Goal: Task Accomplishment & Management: Use online tool/utility

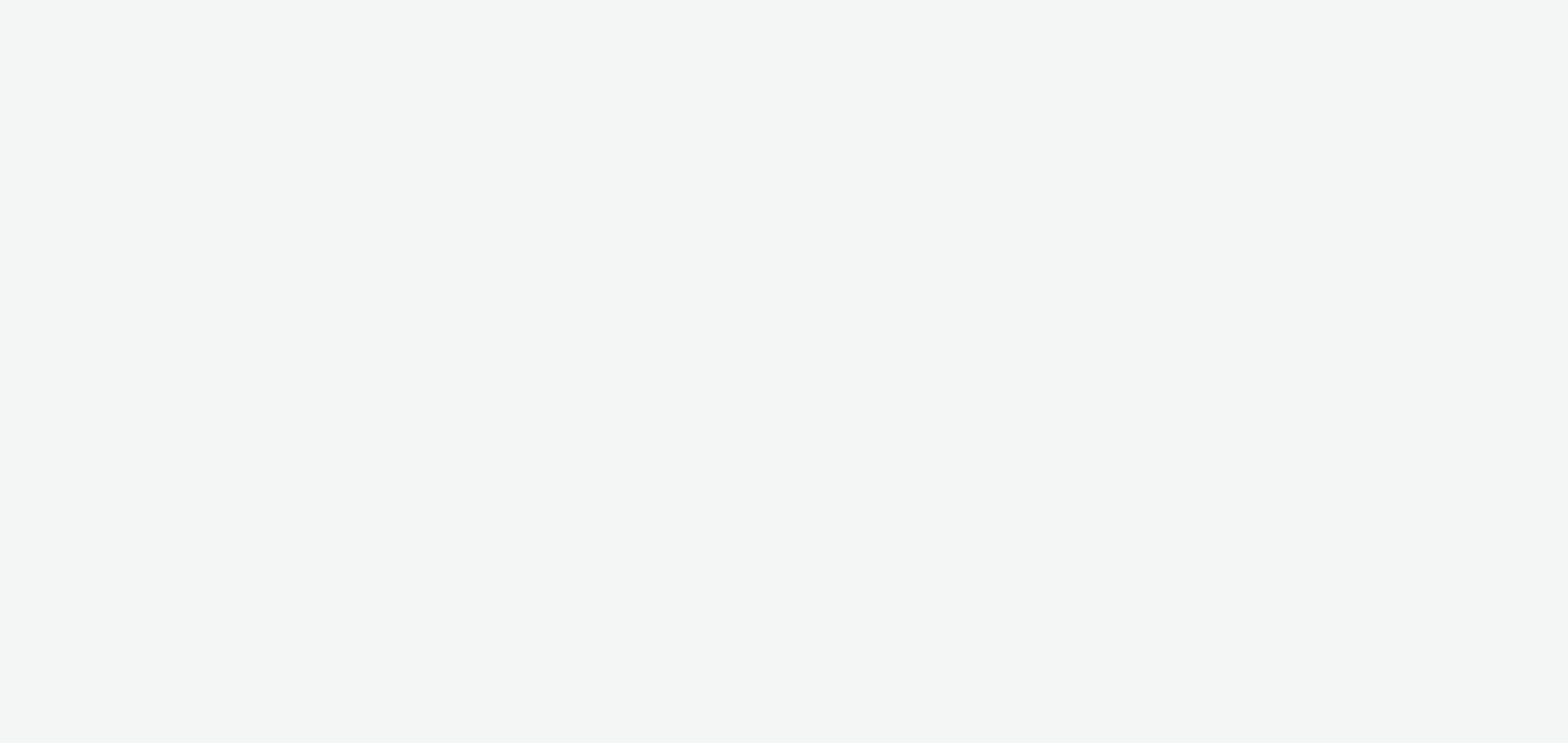
select select "d57a0b46-ef33-4938-977b-e6d07593e41f"
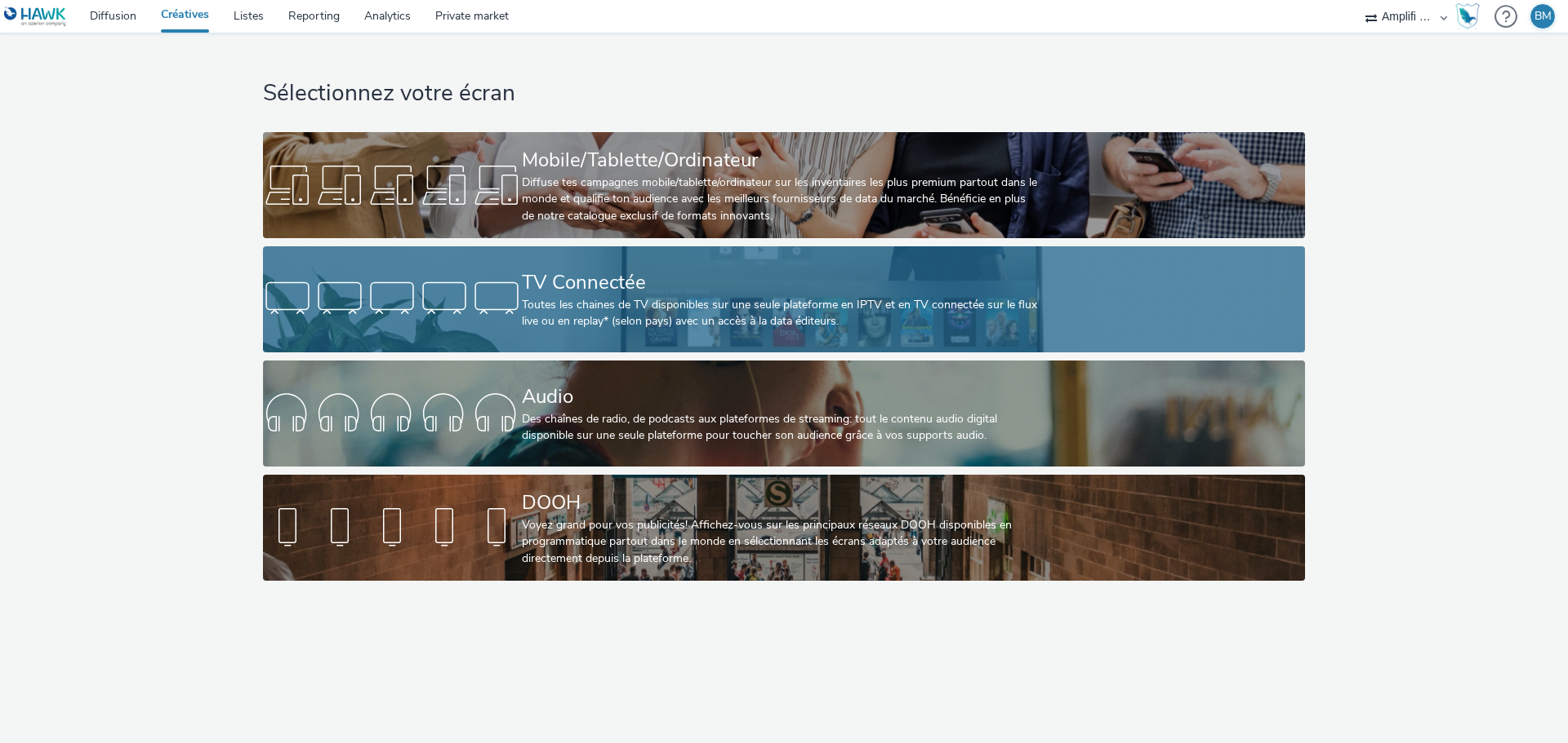
click at [618, 298] on div "Toutes les chaines de TV disponibles sur une seule plateforme en IPTV et en TV …" at bounding box center [780, 314] width 518 height 34
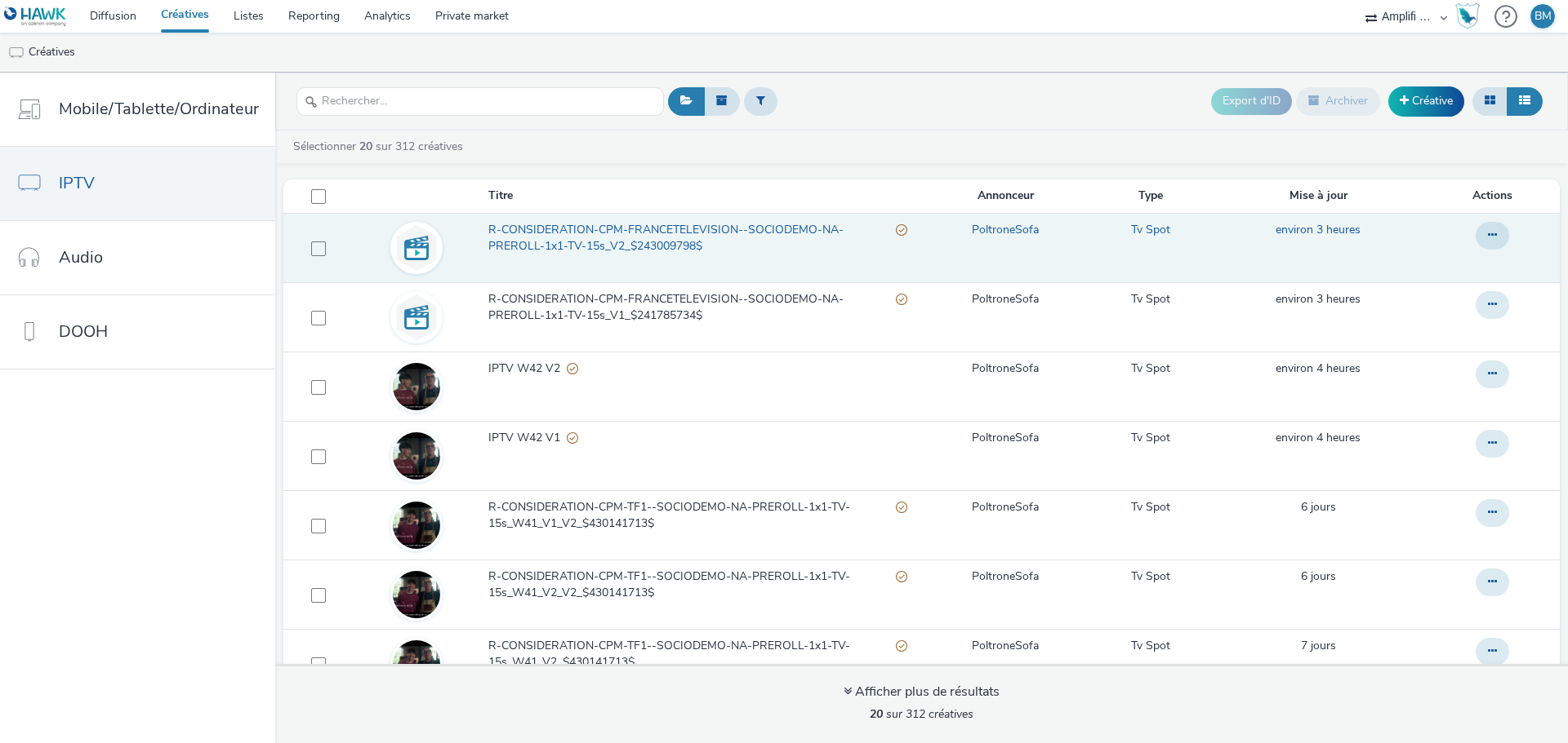
click at [730, 231] on span "R-CONSIDERATION-CPM-FRANCETELEVISION--SOCIODEMO-NA-PREROLL-1x1-TV-15s_V2_$24300…" at bounding box center [692, 238] width 408 height 34
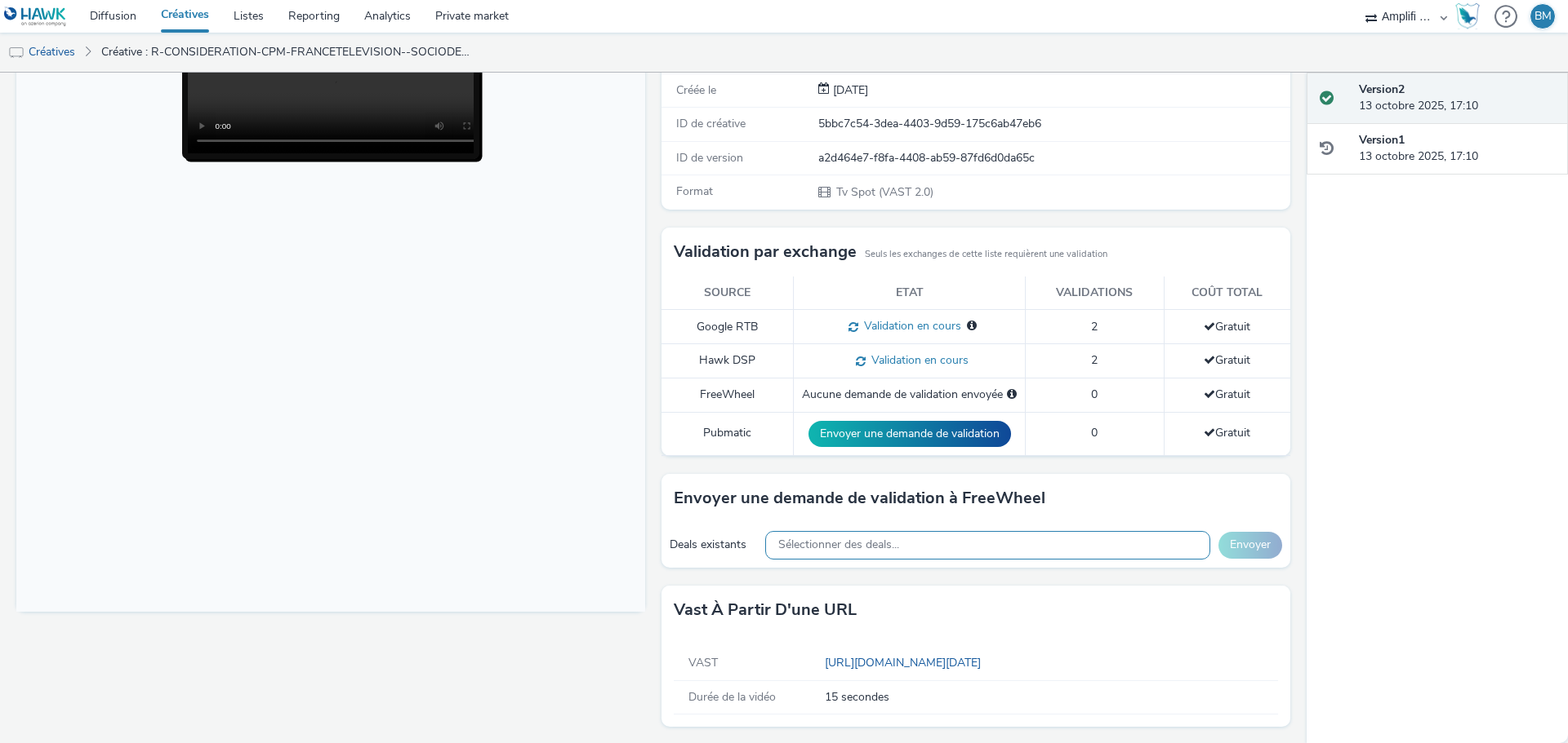
scroll to position [253, 0]
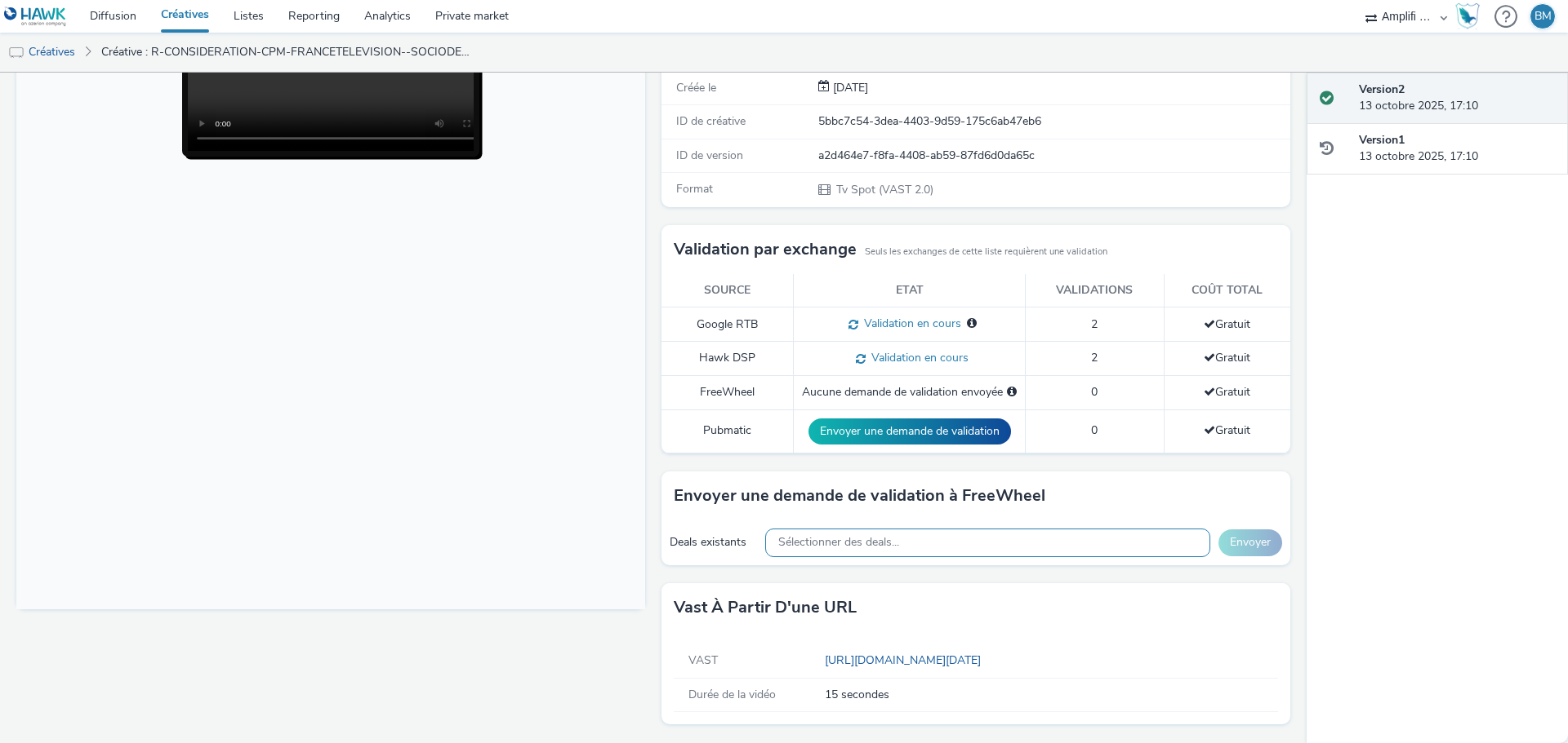
click at [865, 540] on span "Sélectionner des deals..." at bounding box center [838, 543] width 121 height 14
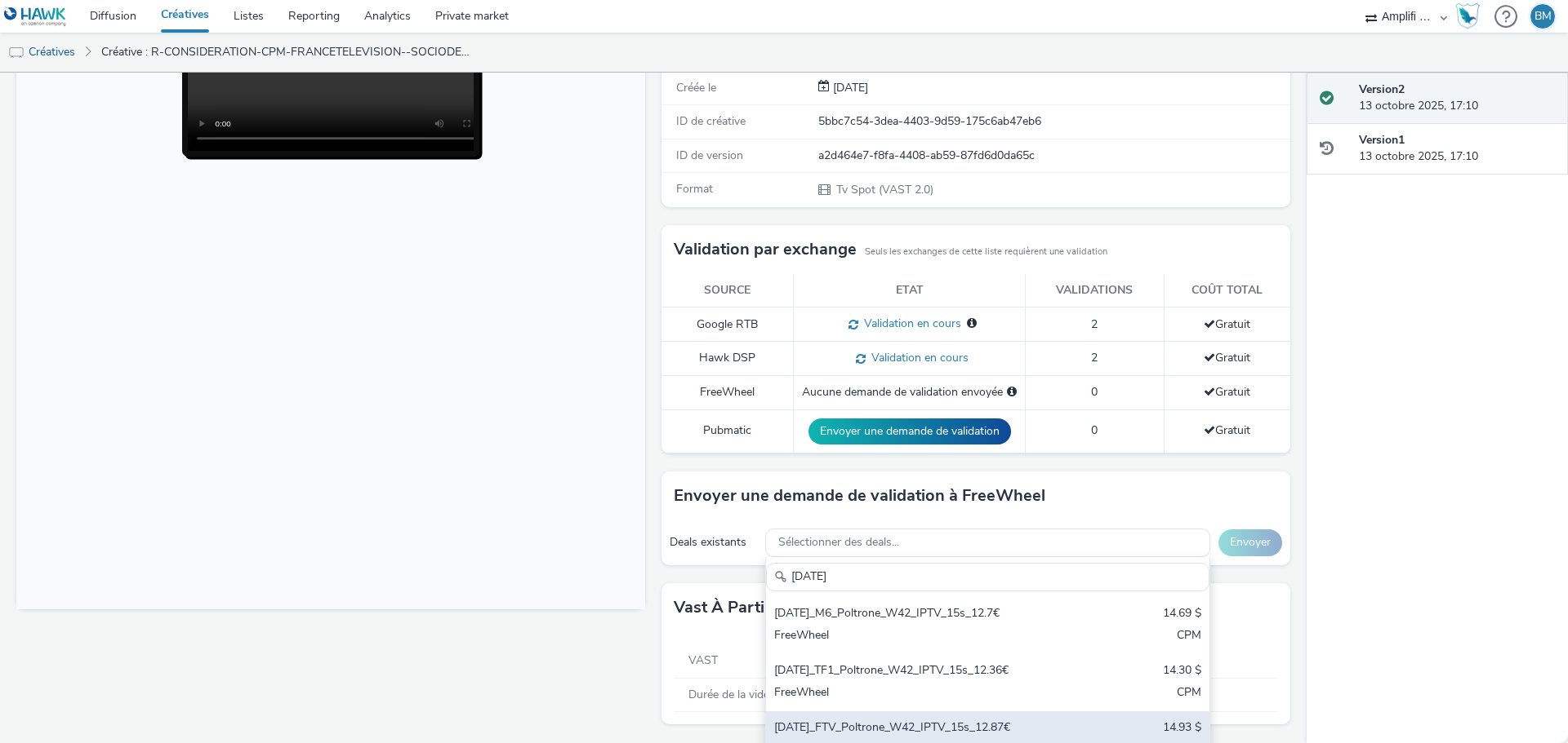
type input "2025-10-13"
click at [894, 730] on div "2025-10-13_FTV_Poltrone_W42_IPTV_15s_12.87€" at bounding box center [915, 729] width 282 height 19
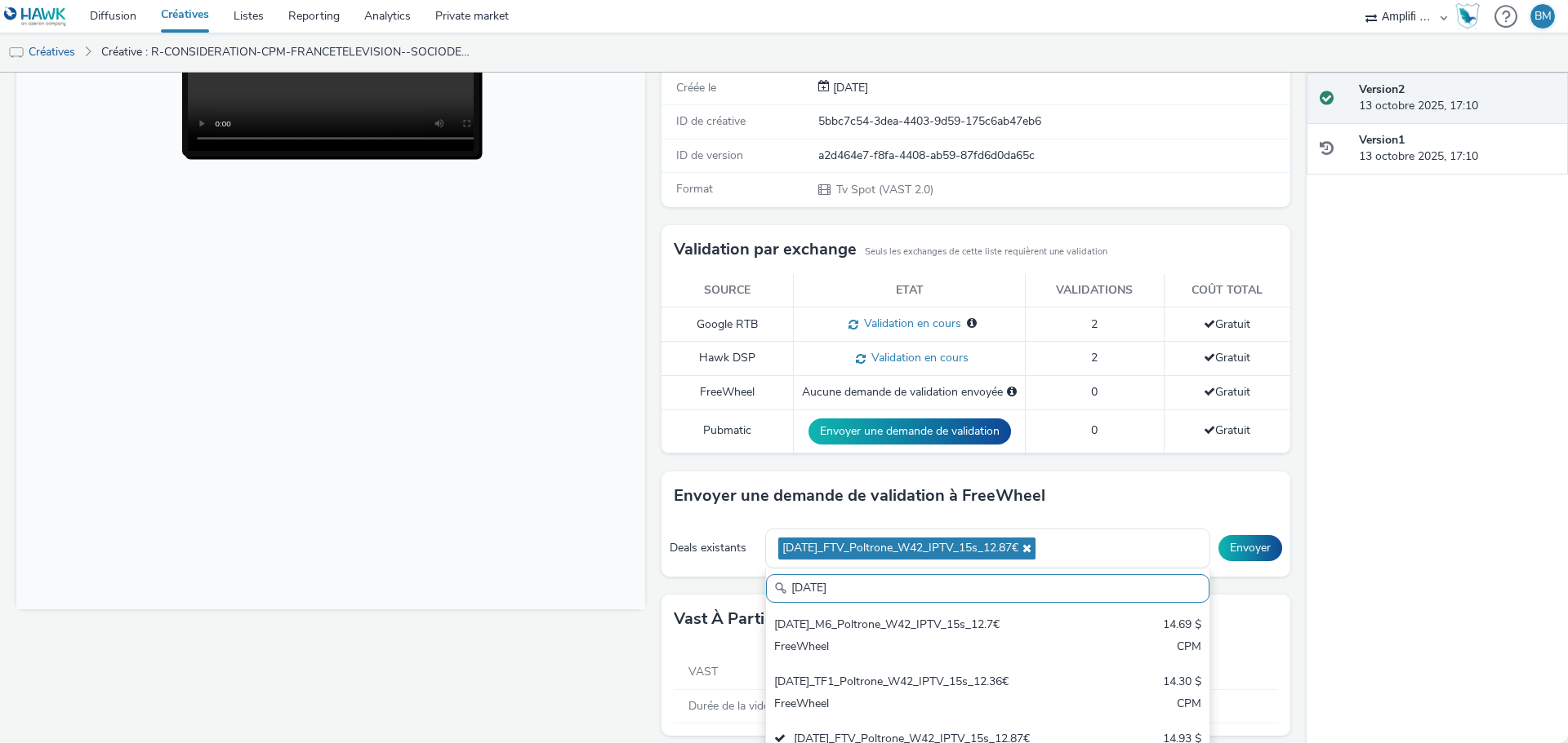
click at [1287, 585] on div "Activé Version 2 - Créée le 13 octobre 2025 P R-CONSIDERATION-CPM-FRANCETELEVIS…" at bounding box center [653, 408] width 1307 height 671
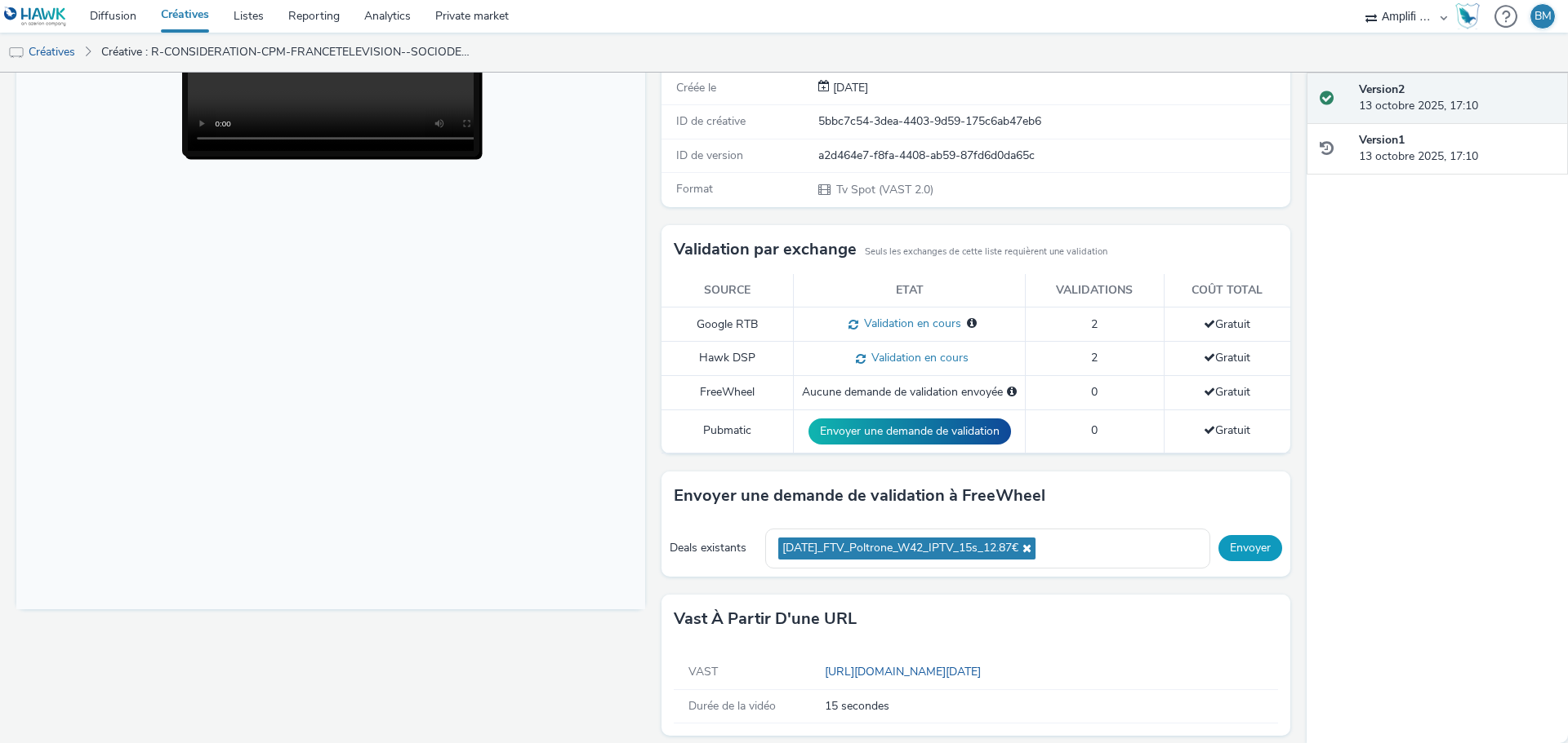
click at [1251, 551] on button "Envoyer" at bounding box center [1250, 548] width 63 height 26
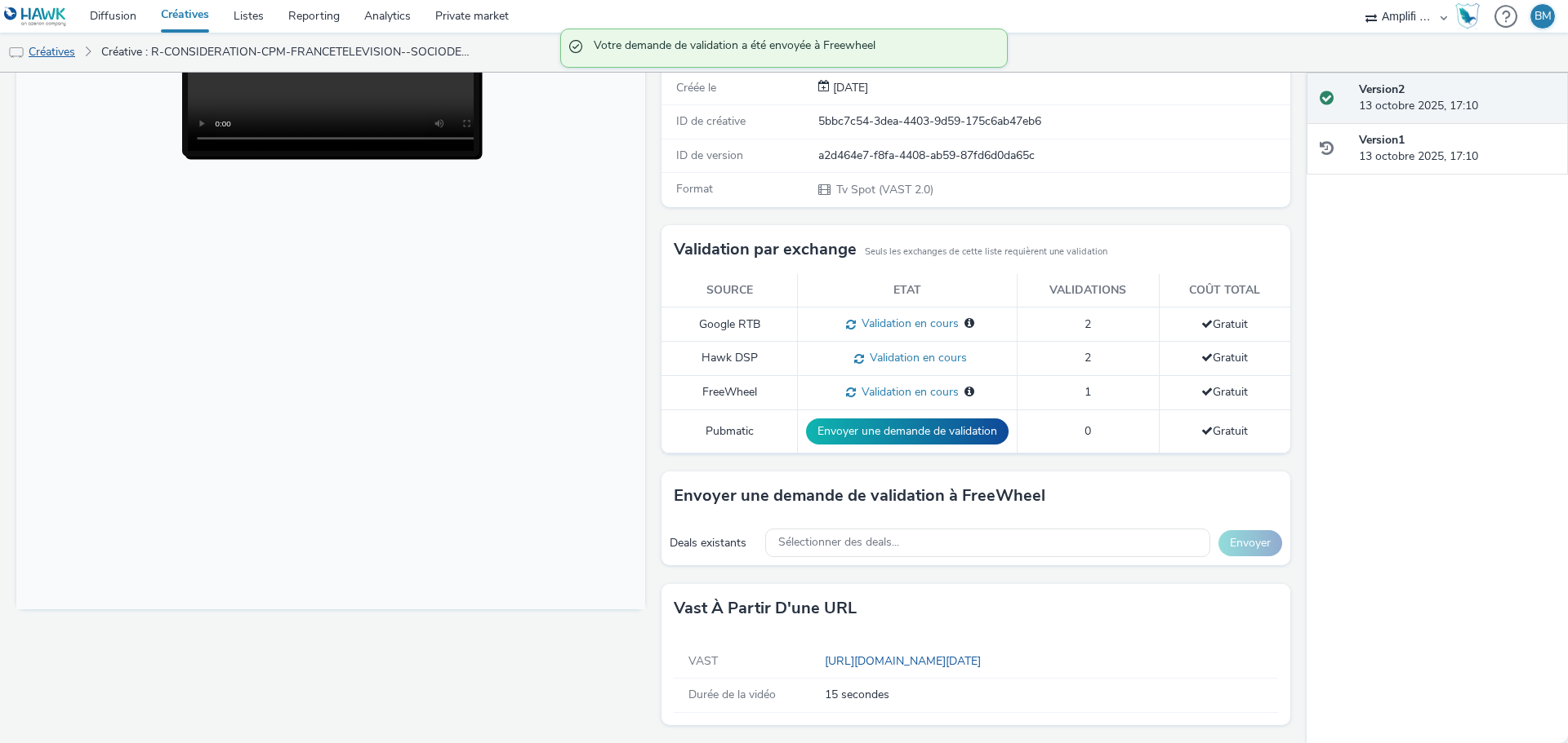
click at [66, 56] on link "Créatives" at bounding box center [42, 52] width 83 height 40
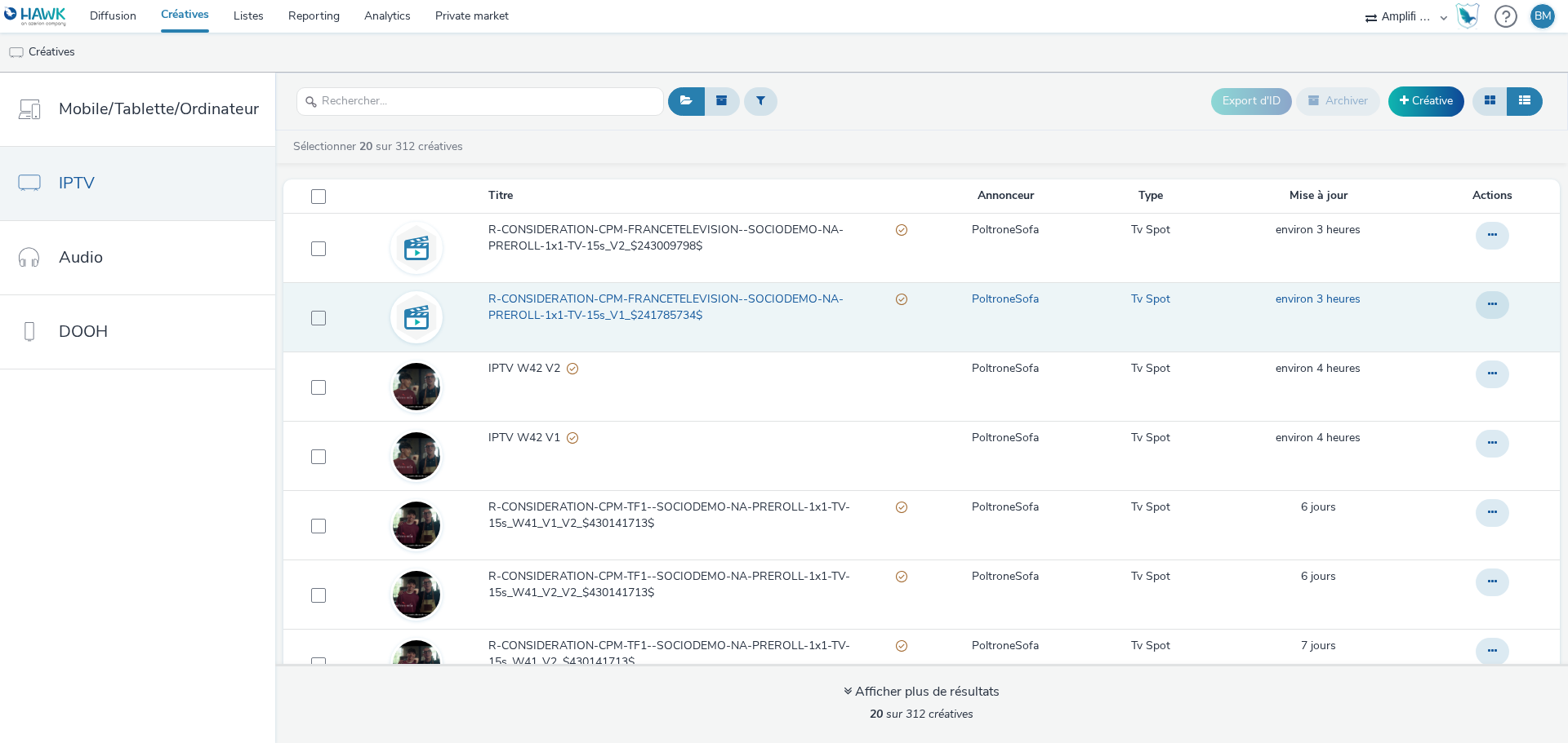
click at [646, 296] on span "R-CONSIDERATION-CPM-FRANCETELEVISION--SOCIODEMO-NA-PREROLL-1x1-TV-15s_V1_$24178…" at bounding box center [692, 308] width 408 height 34
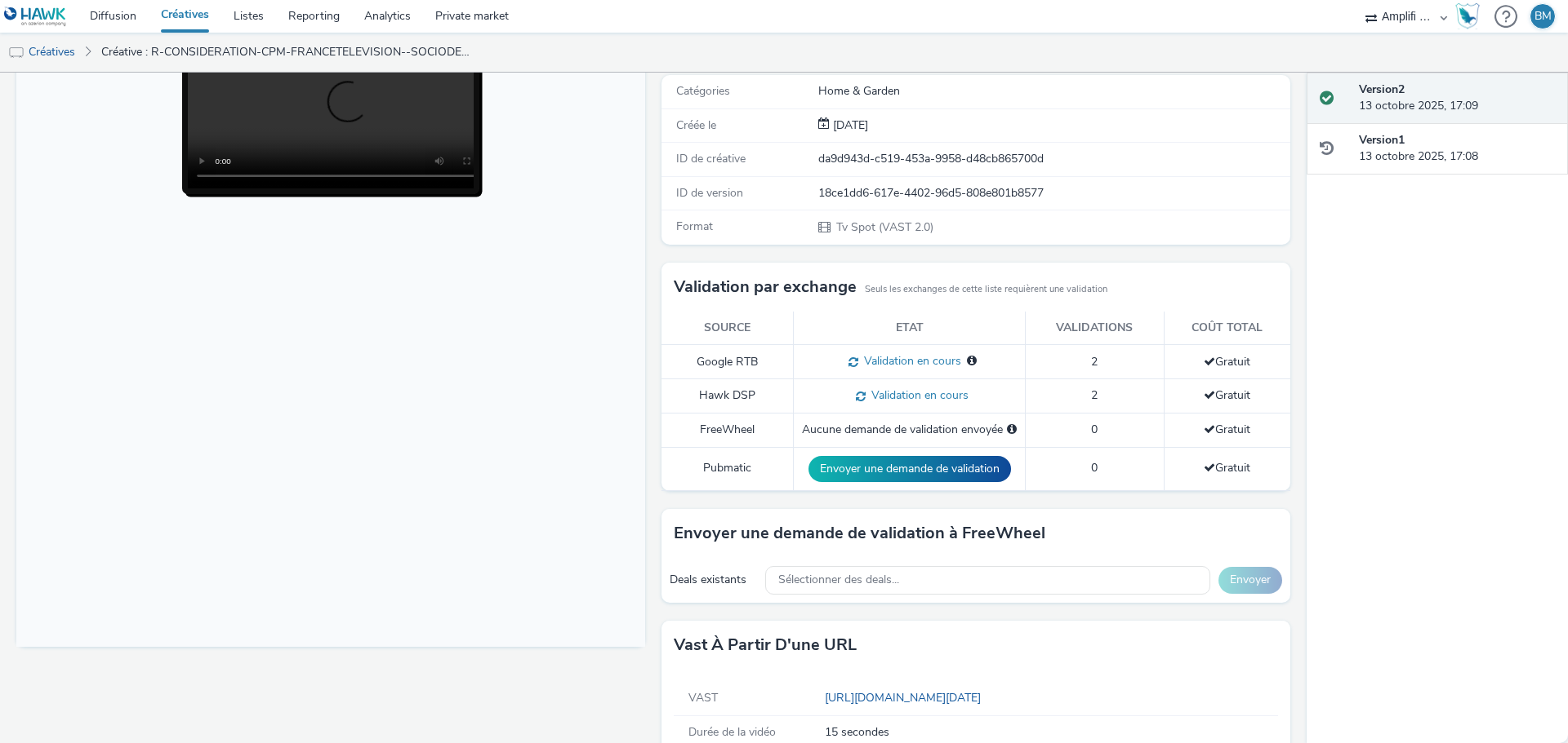
scroll to position [244, 0]
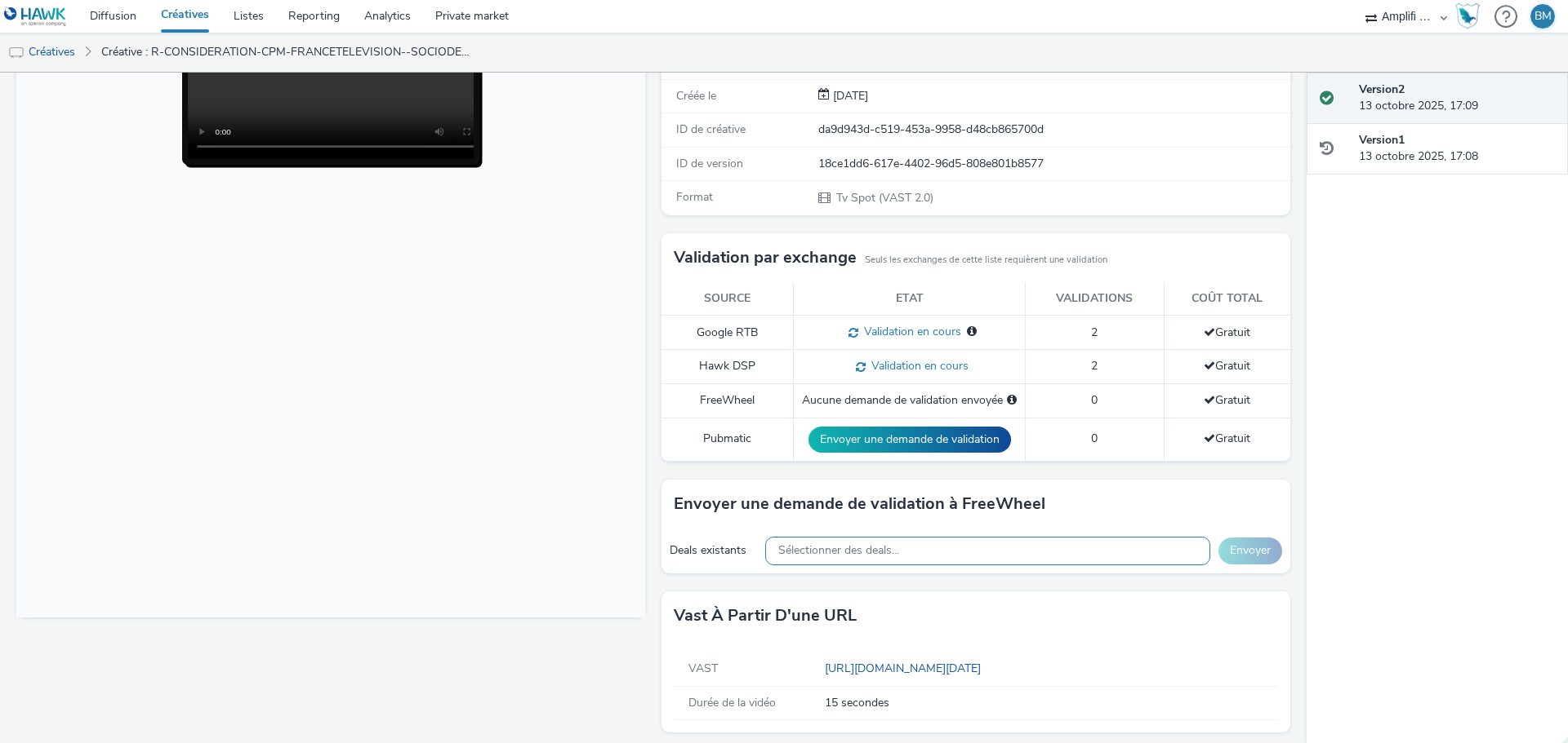
click at [836, 548] on span "Sélectionner des deals..." at bounding box center [838, 551] width 121 height 14
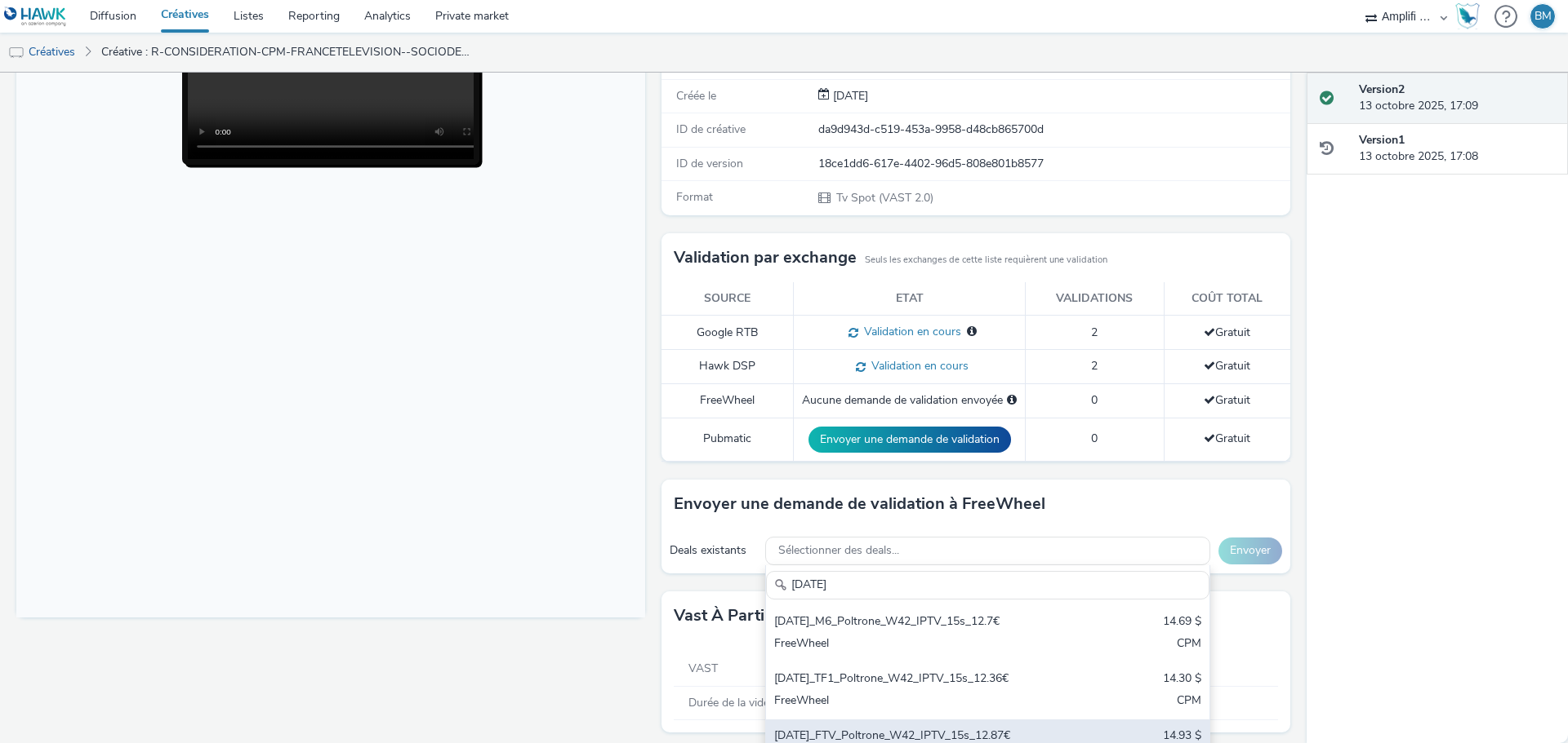
type input "2025-10-13"
click at [948, 728] on div "2025-10-13_FTV_Poltrone_W42_IPTV_15s_12.87€" at bounding box center [915, 737] width 282 height 19
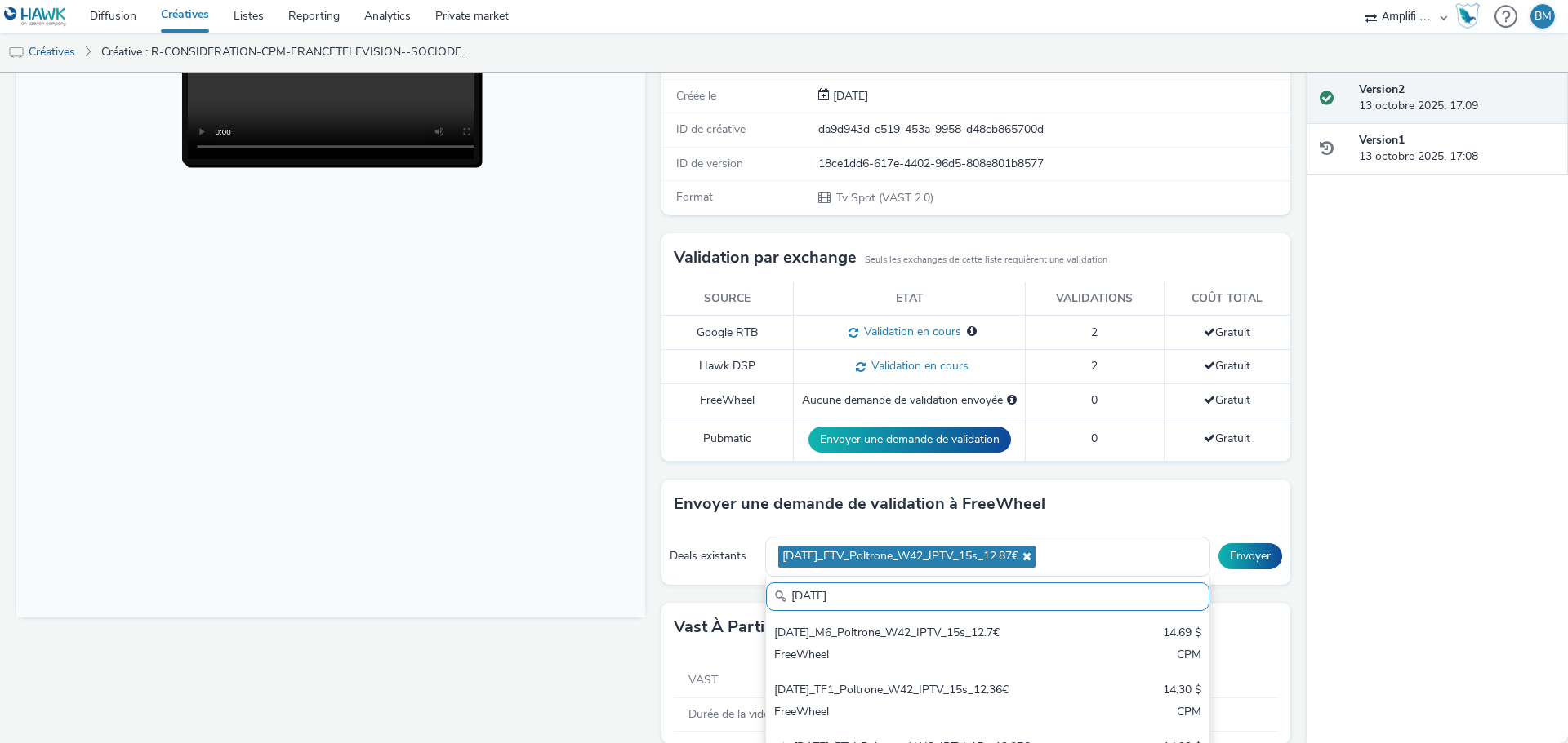
click at [444, 597] on body at bounding box center [330, 284] width 629 height 669
click at [1237, 558] on button "Envoyer" at bounding box center [1250, 556] width 63 height 26
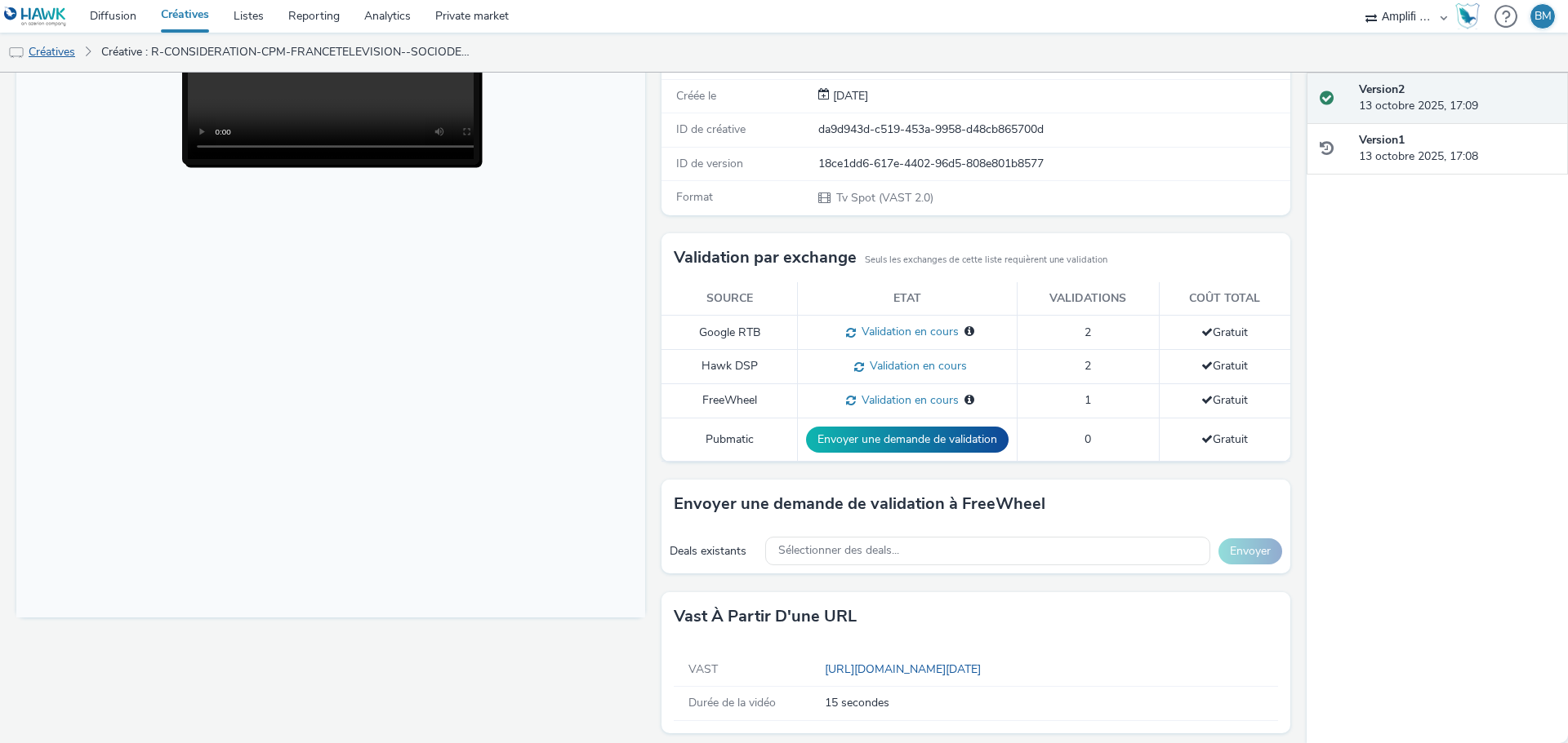
click at [40, 53] on link "Créatives" at bounding box center [42, 52] width 83 height 40
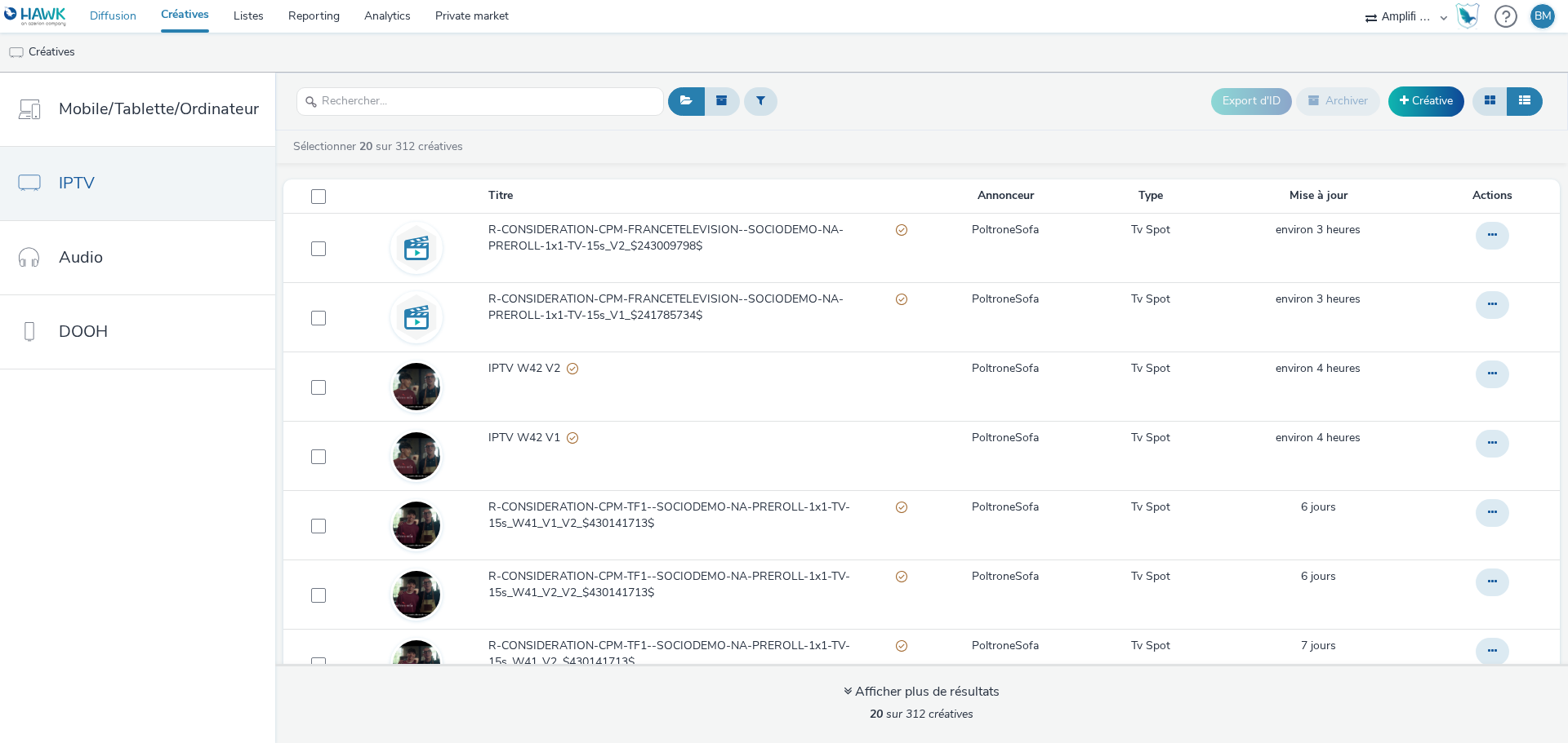
click at [119, 16] on link "Diffusion" at bounding box center [113, 16] width 71 height 33
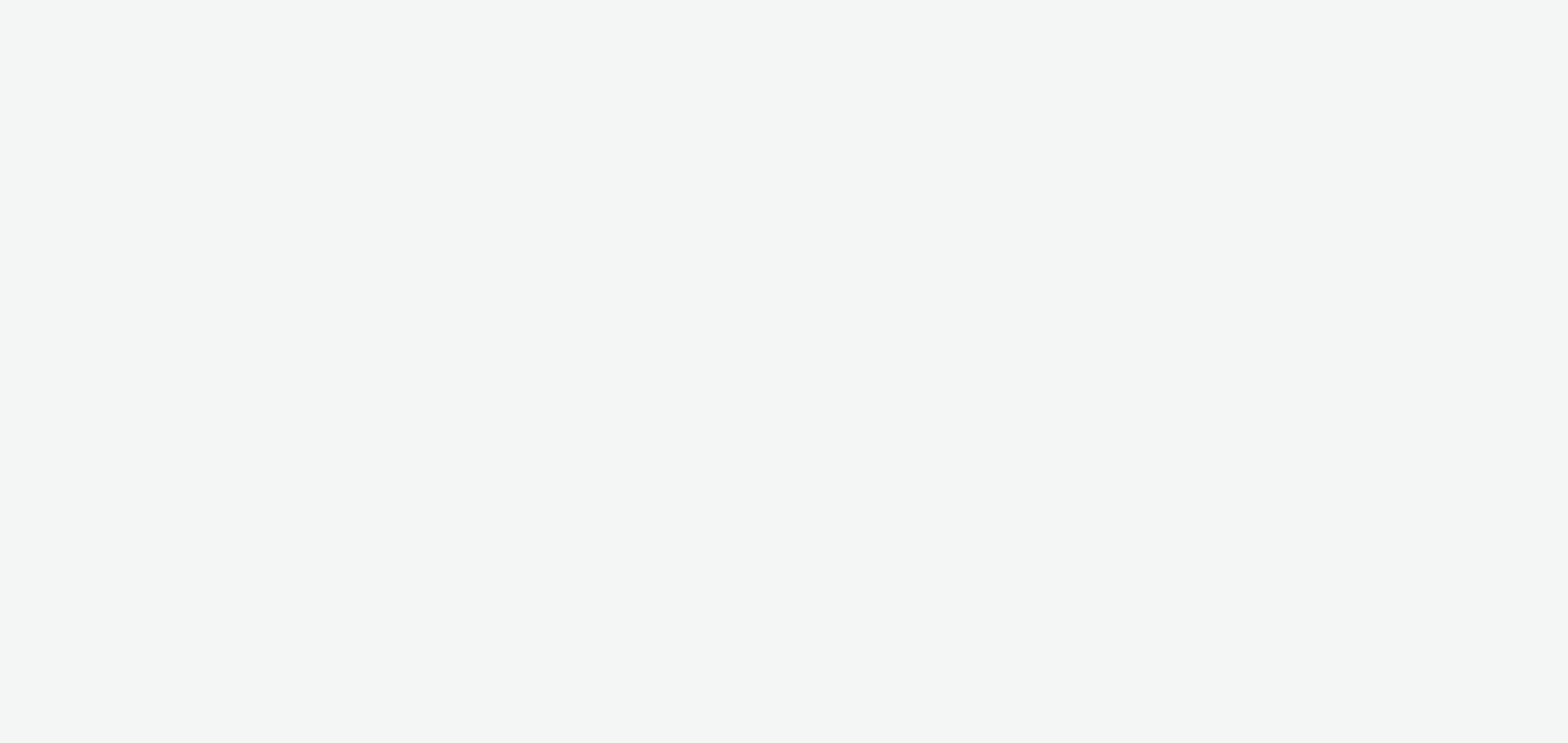
select select "d57a0b46-ef33-4938-977b-e6d07593e41f"
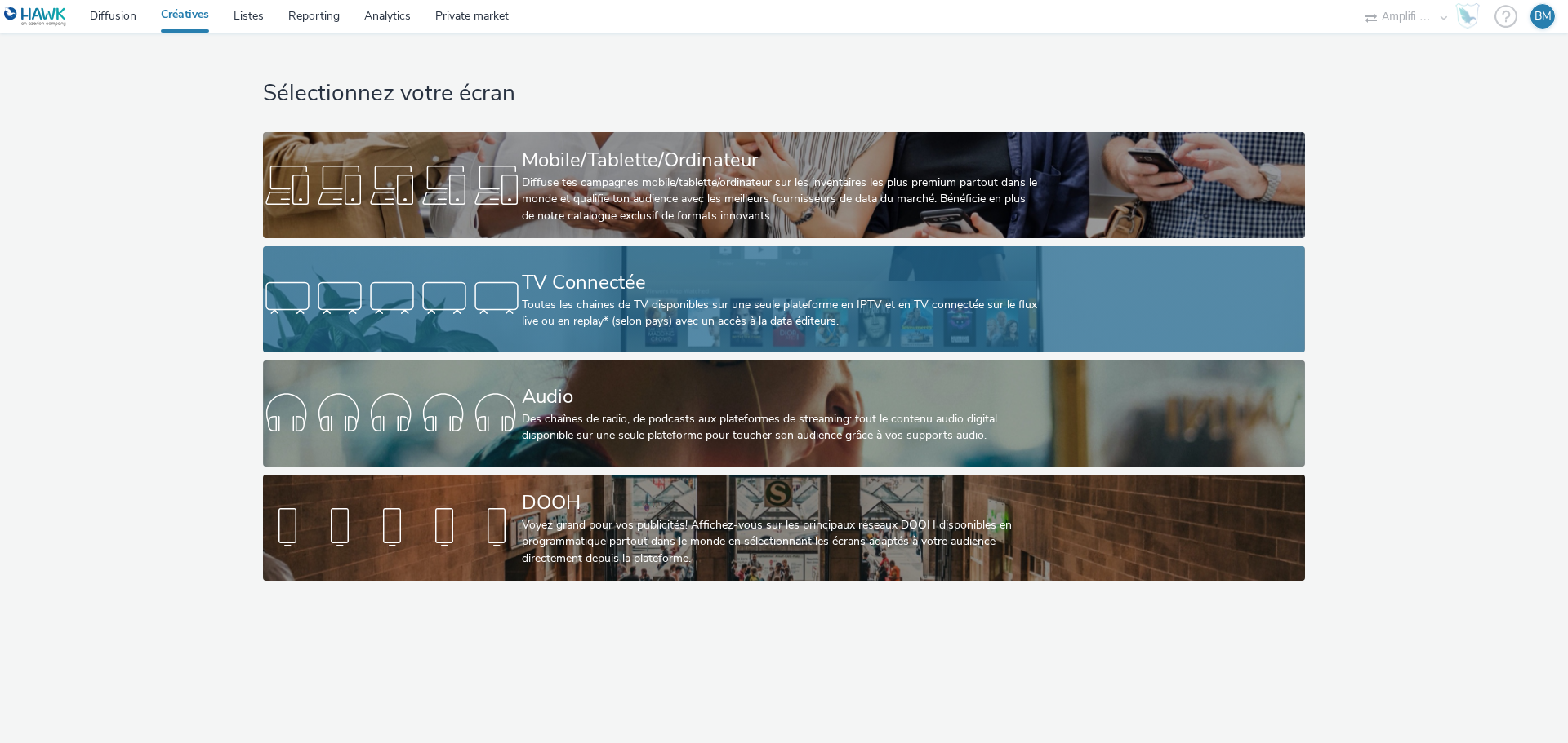
click at [617, 285] on div "TV Connectée" at bounding box center [780, 282] width 518 height 29
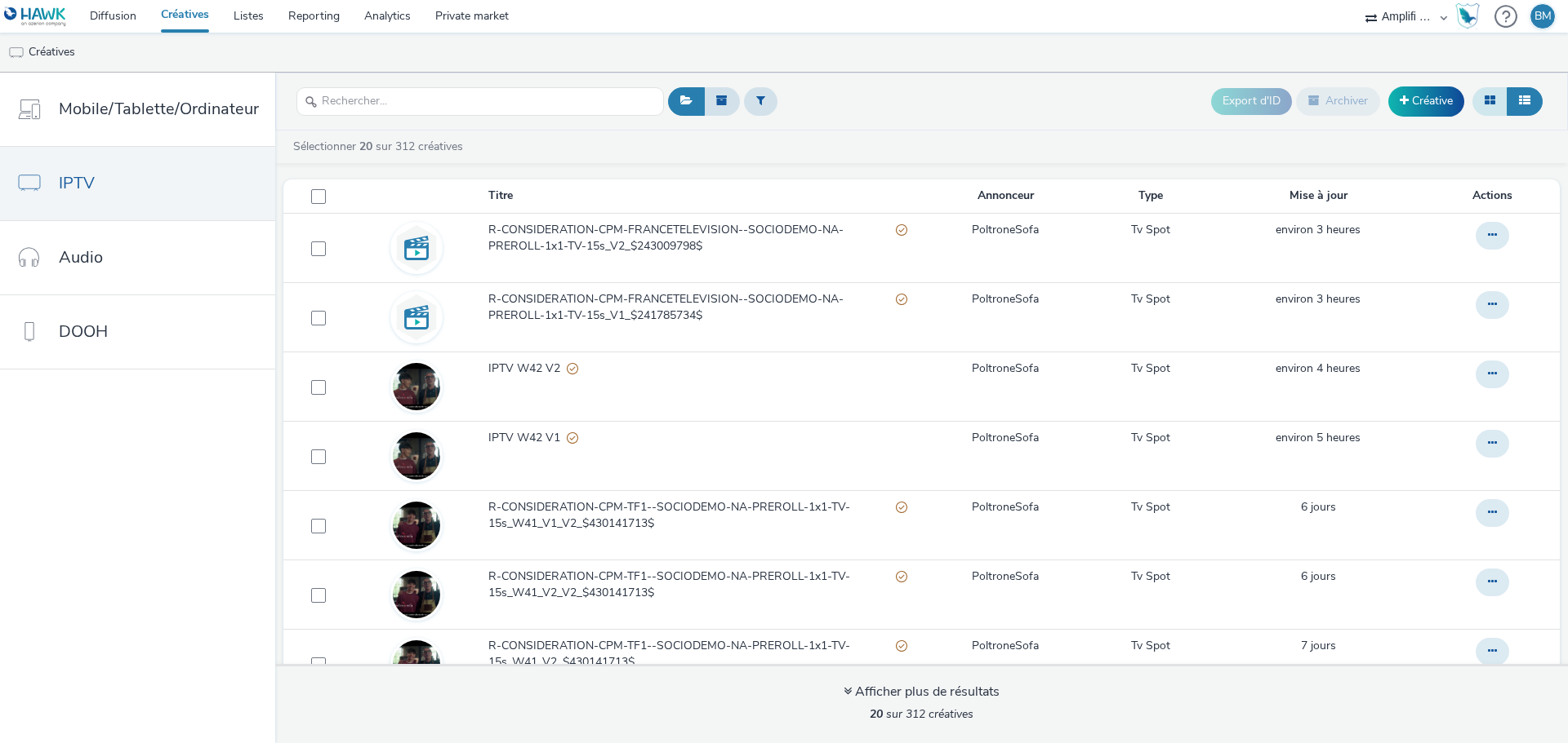
click at [1493, 100] on icon at bounding box center [1490, 101] width 11 height 12
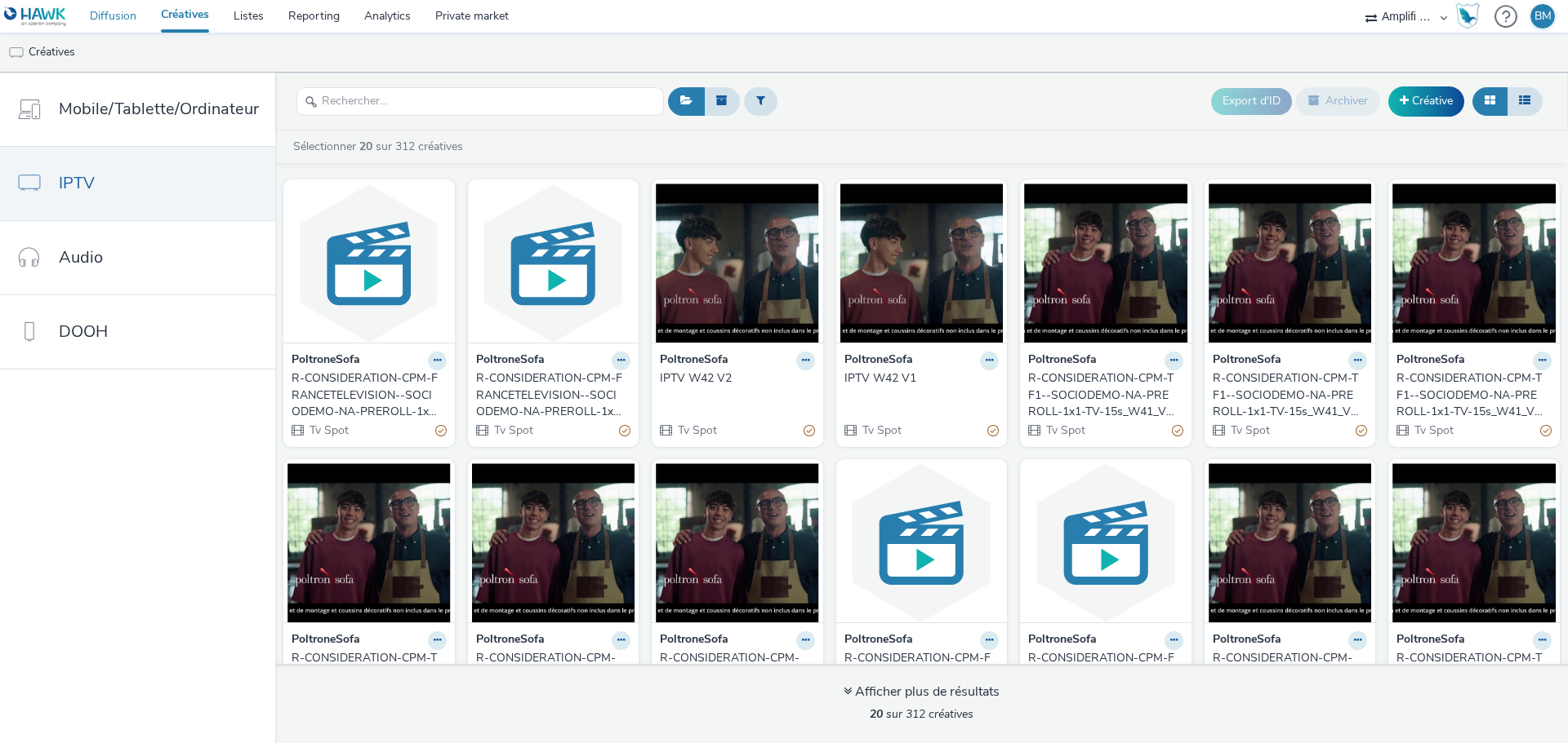
click at [93, 12] on link "Diffusion" at bounding box center [113, 16] width 71 height 33
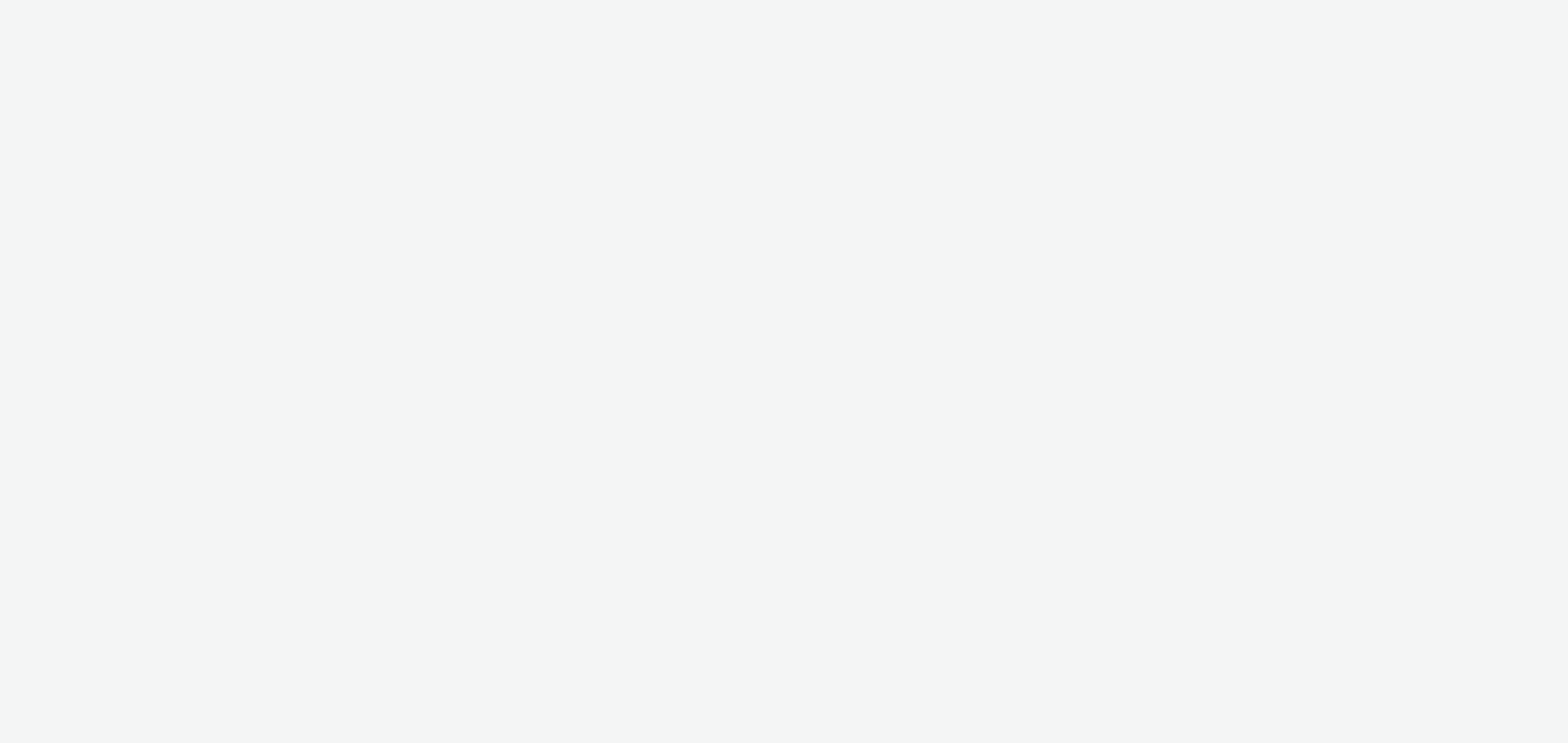
select select "d57a0b46-ef33-4938-977b-e6d07593e41f"
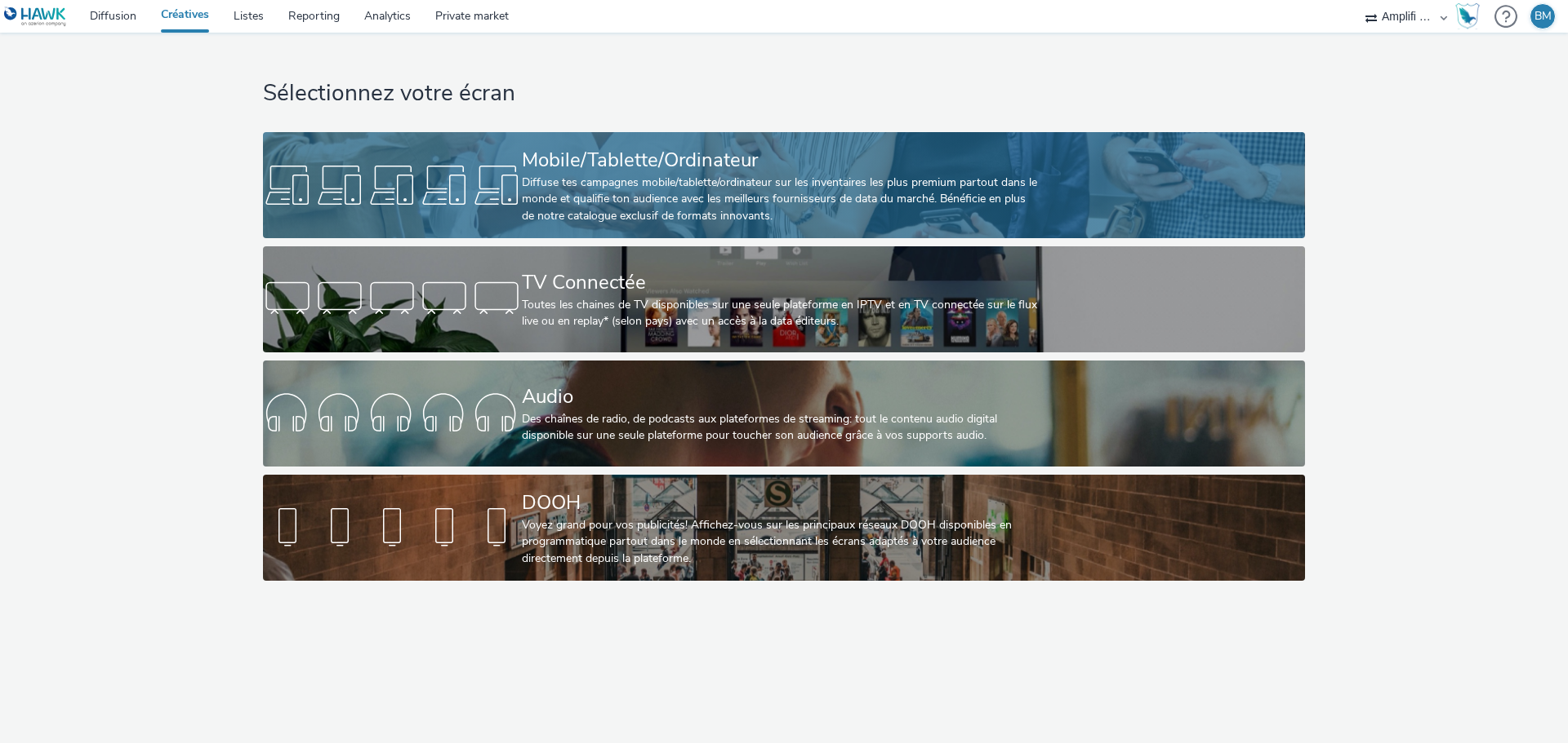
click at [623, 197] on div "Diffuse tes campagnes mobile/tablette/ordinateur sur les inventaires les plus p…" at bounding box center [780, 200] width 518 height 49
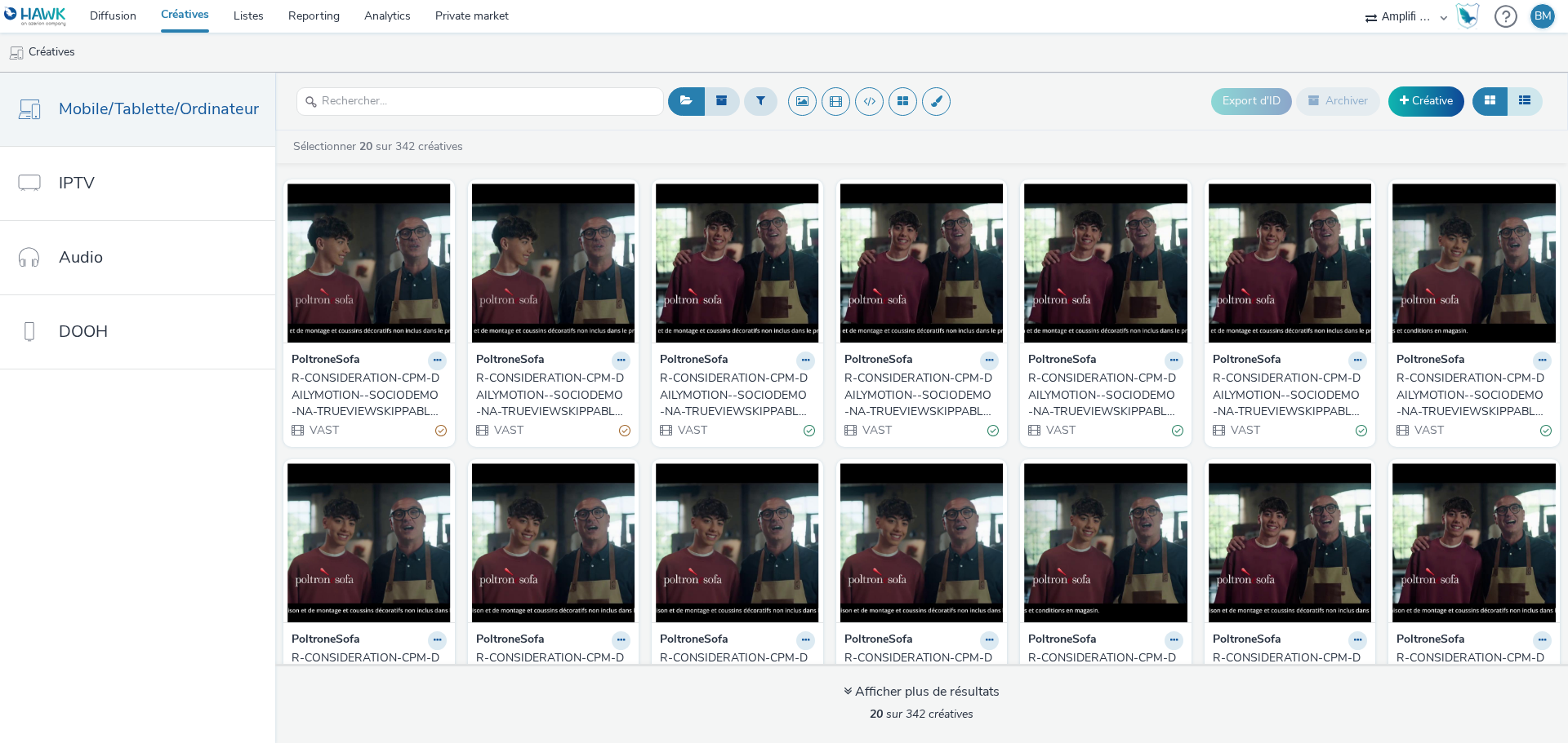
click at [1526, 104] on icon at bounding box center [1524, 101] width 12 height 12
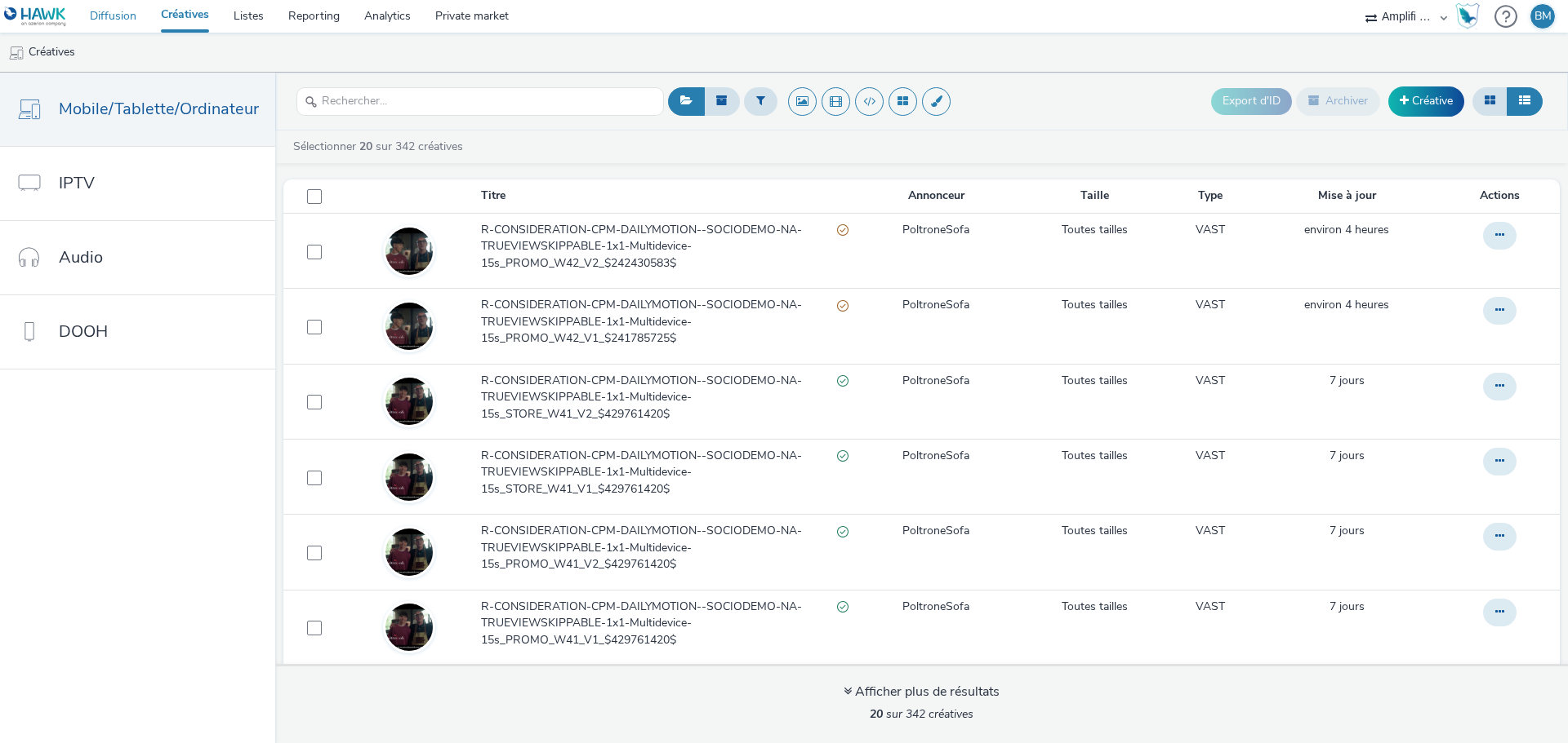
click at [120, 23] on link "Diffusion" at bounding box center [113, 16] width 71 height 33
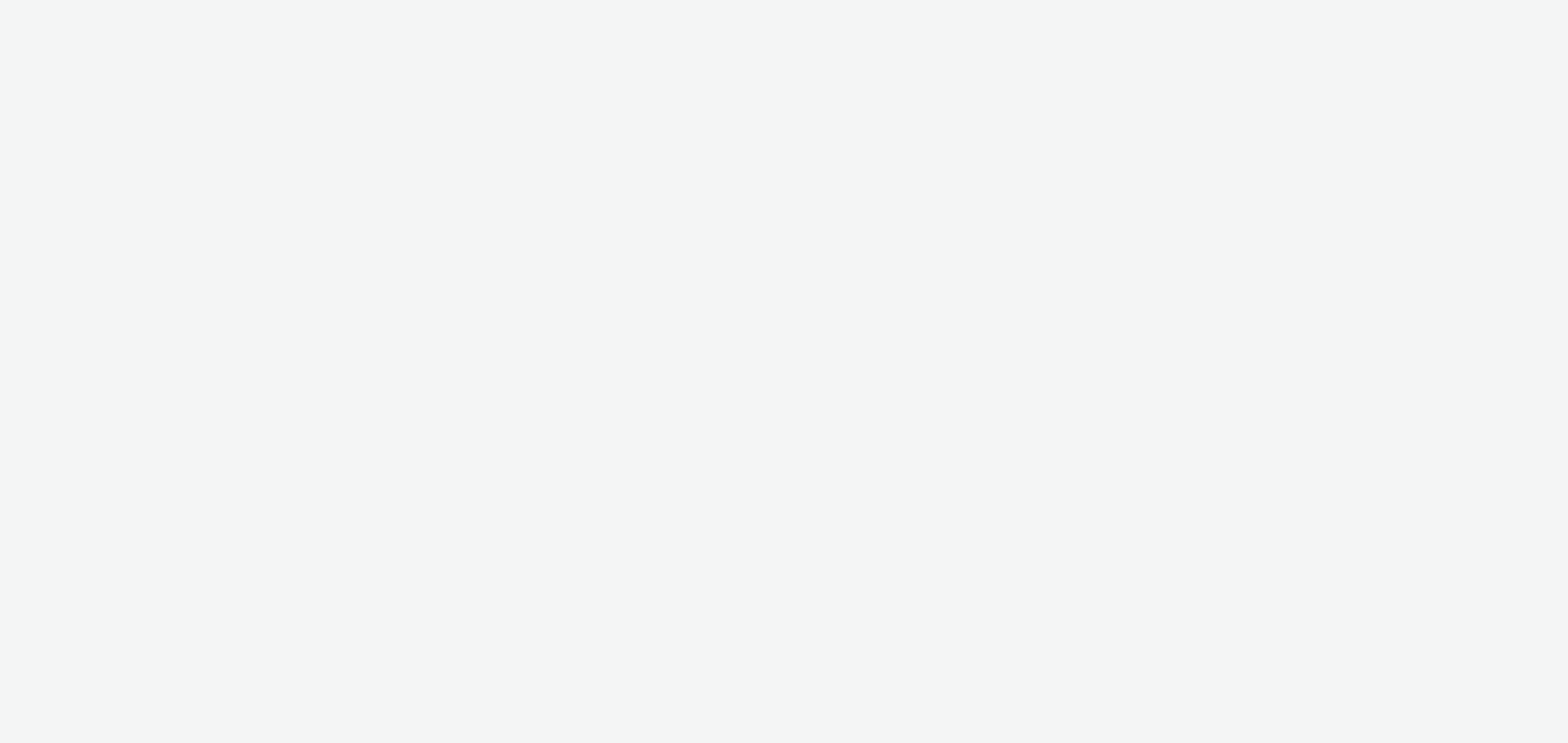
select select "d57a0b46-ef33-4938-977b-e6d07593e41f"
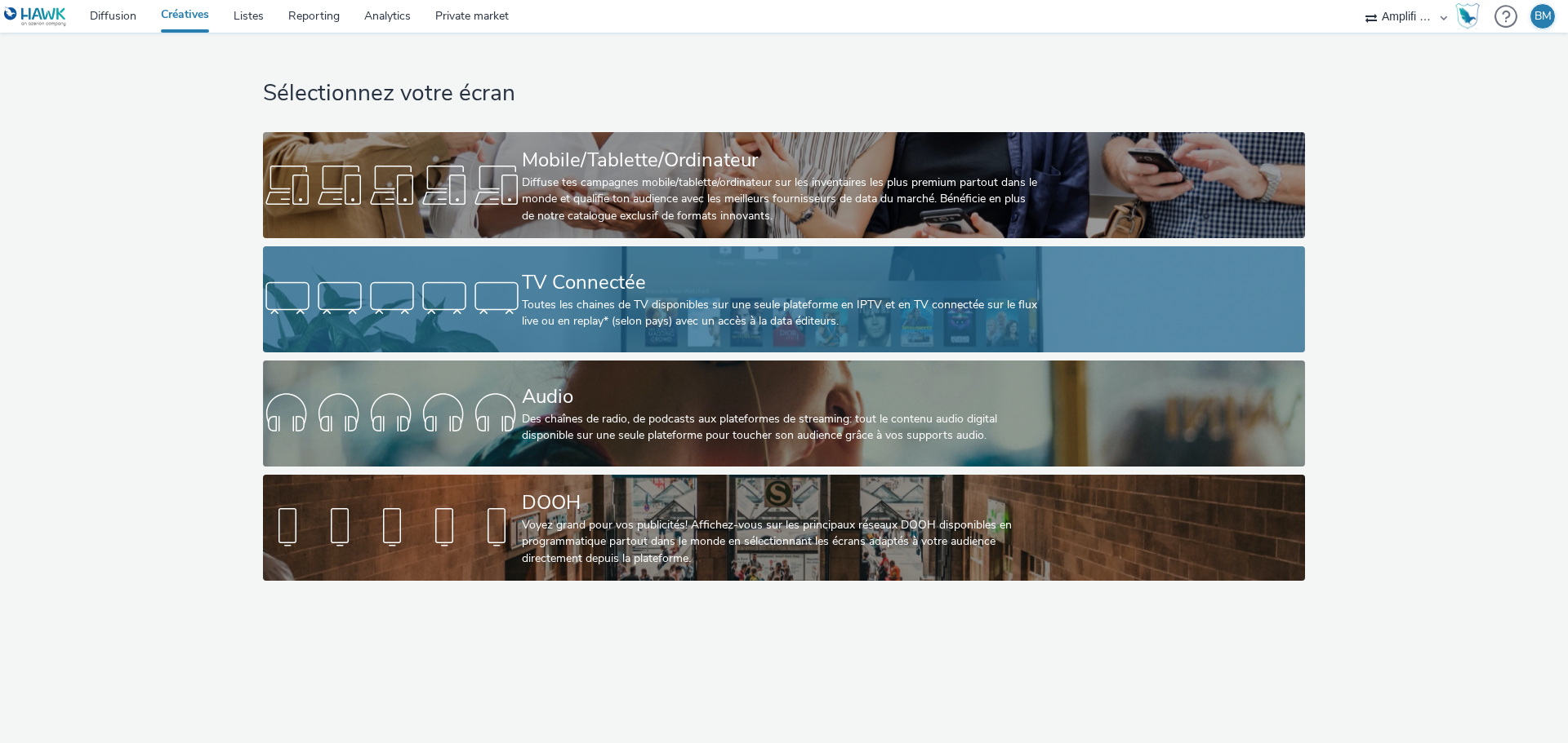
click at [667, 288] on div "TV Connectée" at bounding box center [780, 282] width 518 height 29
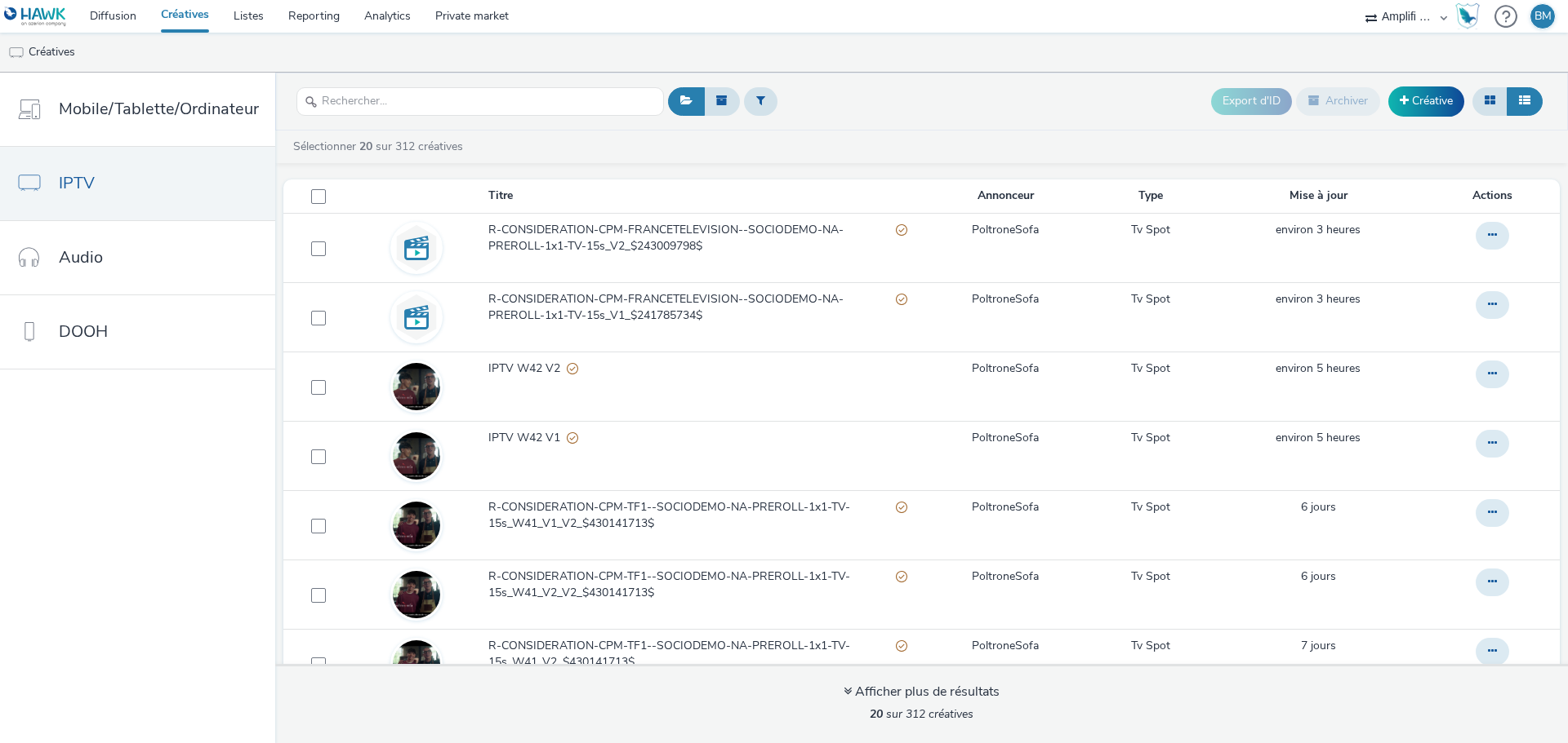
click at [1284, 198] on th "Mise à jour" at bounding box center [1318, 196] width 227 height 34
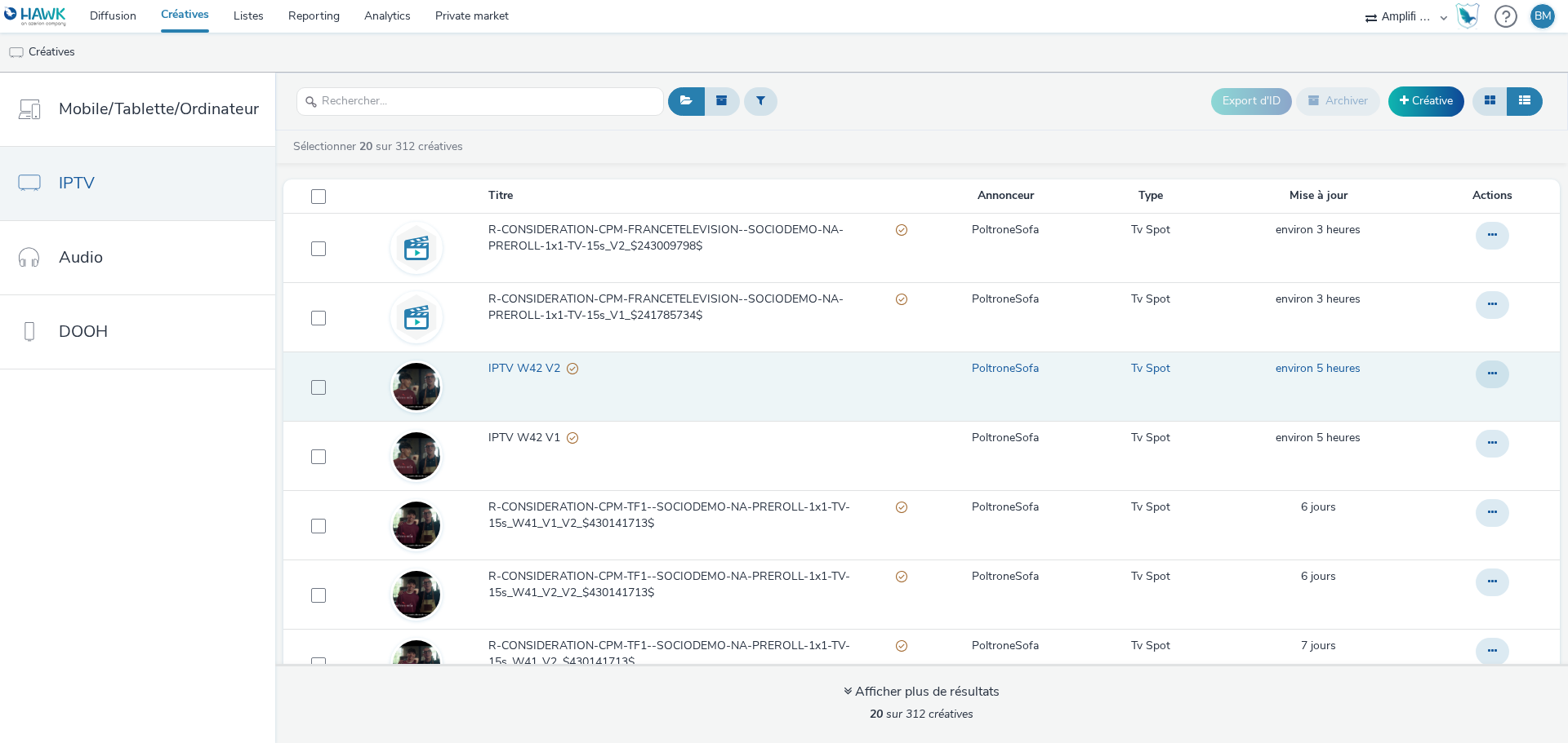
click at [525, 366] on span "IPTV W42 V2" at bounding box center [527, 369] width 78 height 16
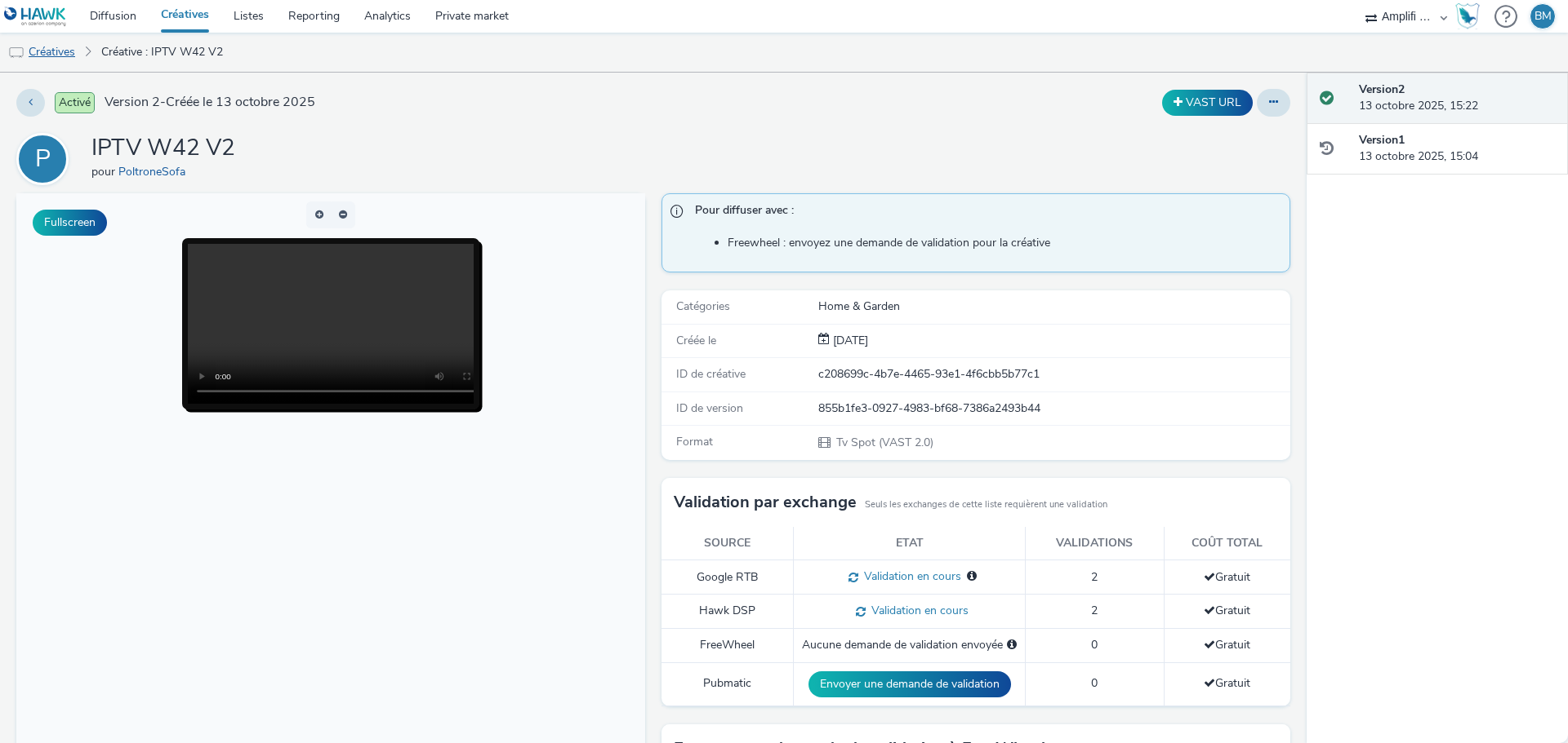
click at [49, 48] on link "Créatives" at bounding box center [42, 52] width 83 height 40
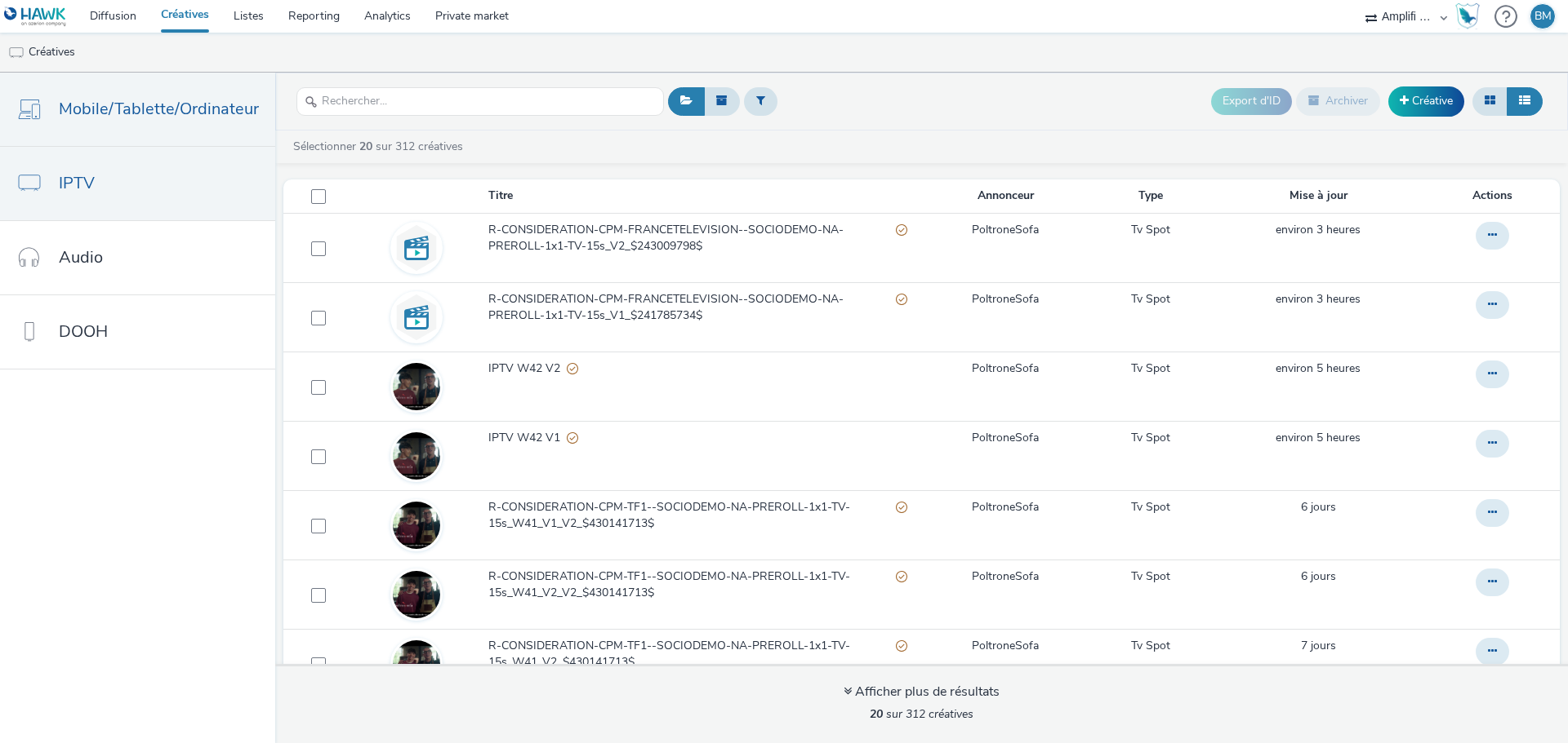
click at [152, 131] on link "Mobile/Tablette/Ordinateur" at bounding box center [138, 109] width 275 height 73
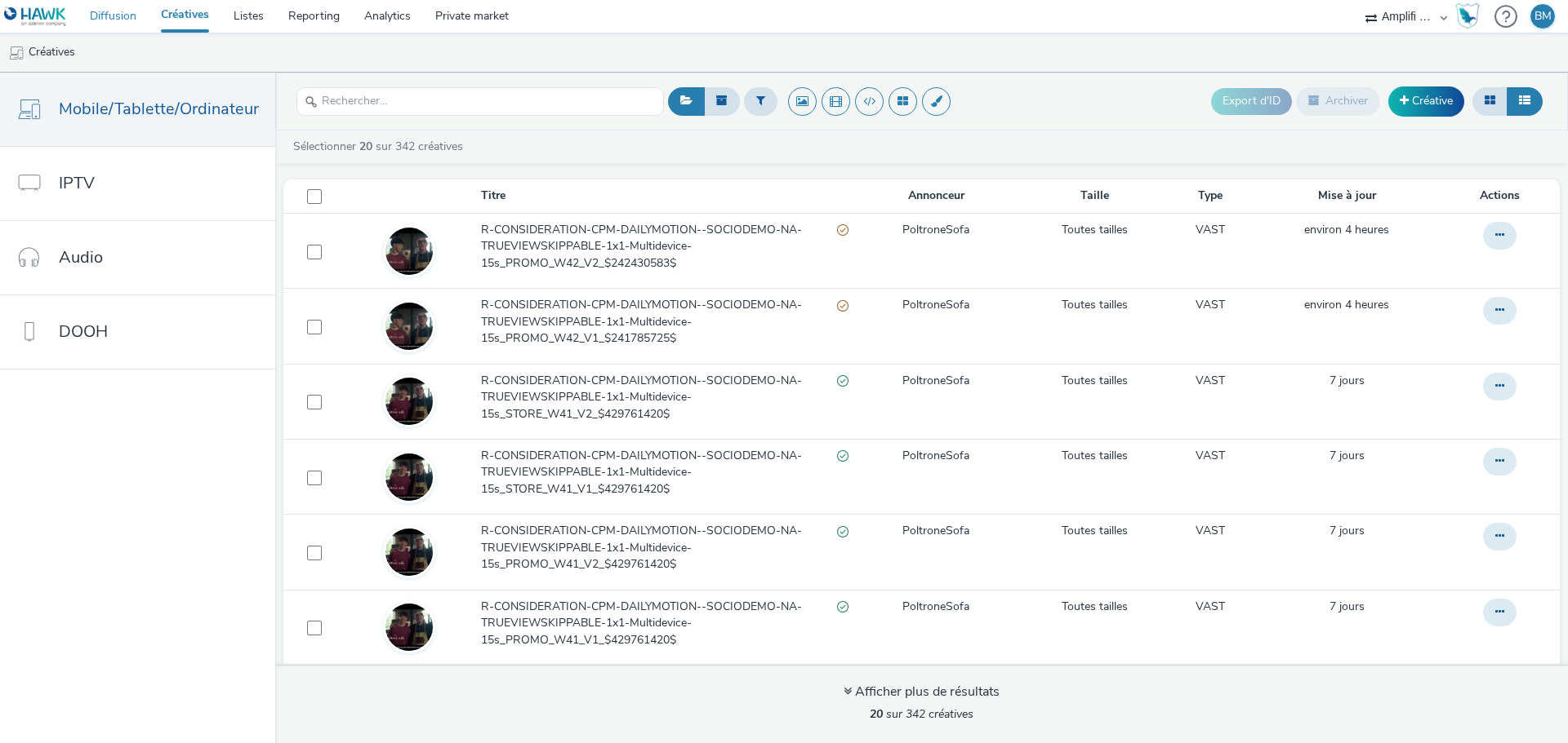
click at [111, 22] on link "Diffusion" at bounding box center [113, 16] width 71 height 33
